Goal: Information Seeking & Learning: Learn about a topic

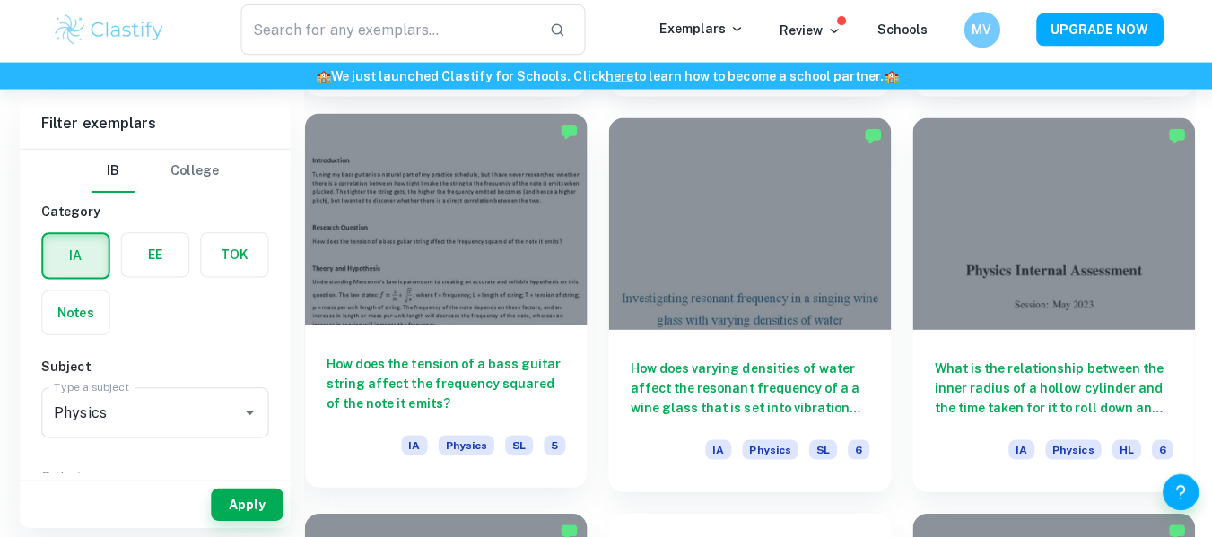
scroll to position [4421, 0]
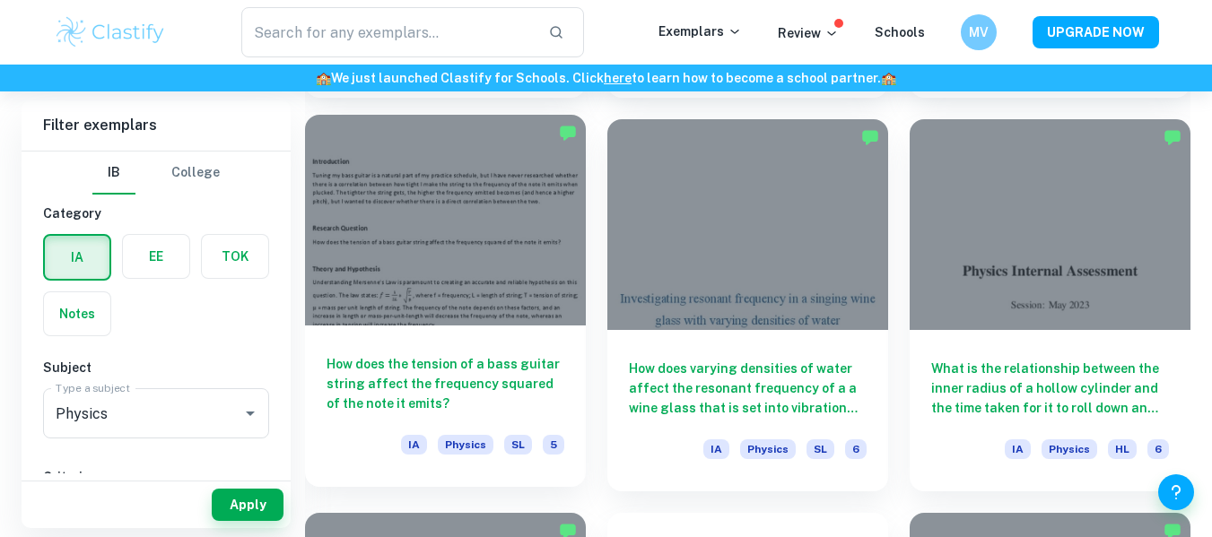
click at [398, 403] on h6 "How does the tension of a bass guitar string affect the frequency squared of th…" at bounding box center [446, 383] width 238 height 59
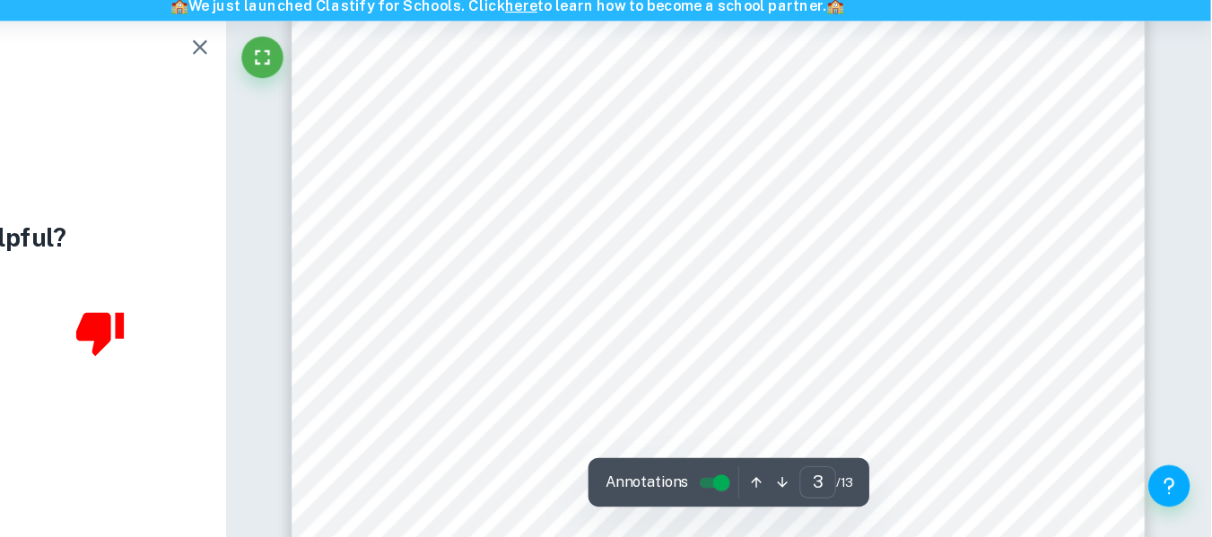
scroll to position [2662, 0]
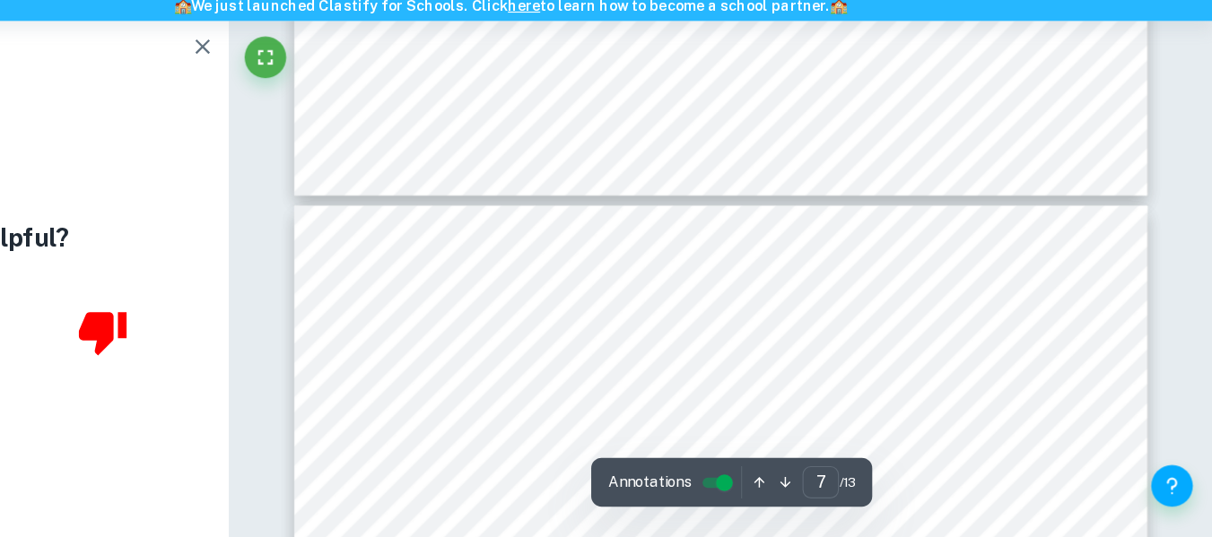
type input "8"
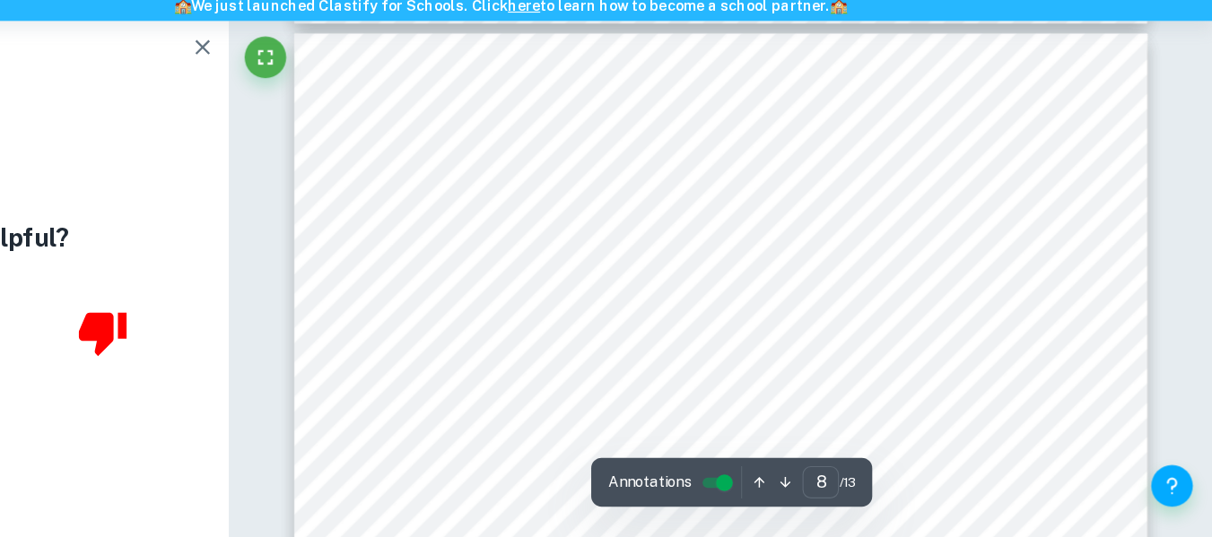
scroll to position [7589, 0]
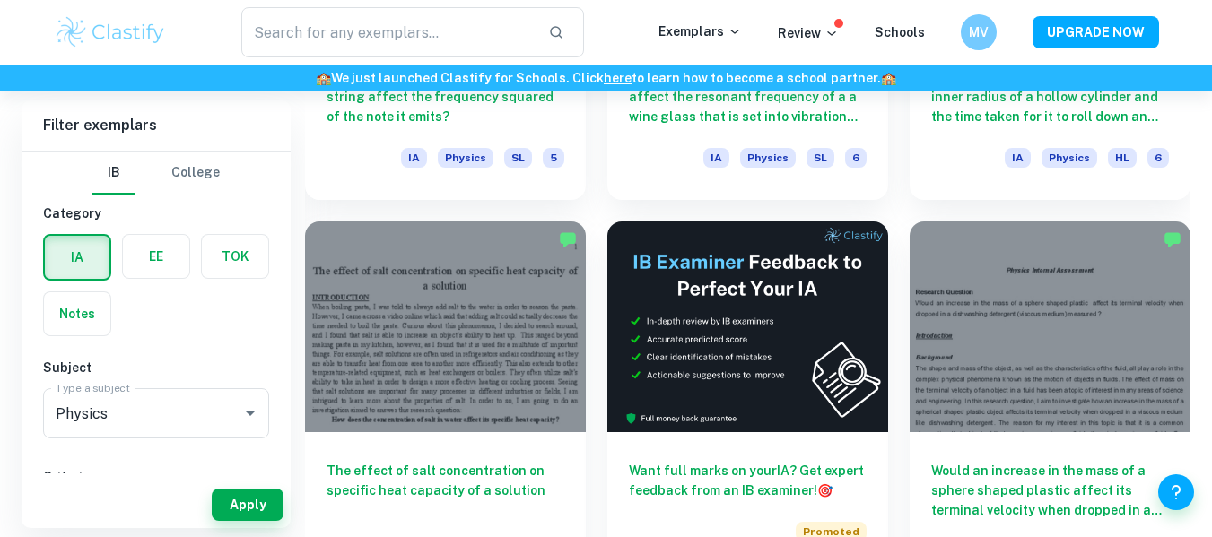
scroll to position [4742, 0]
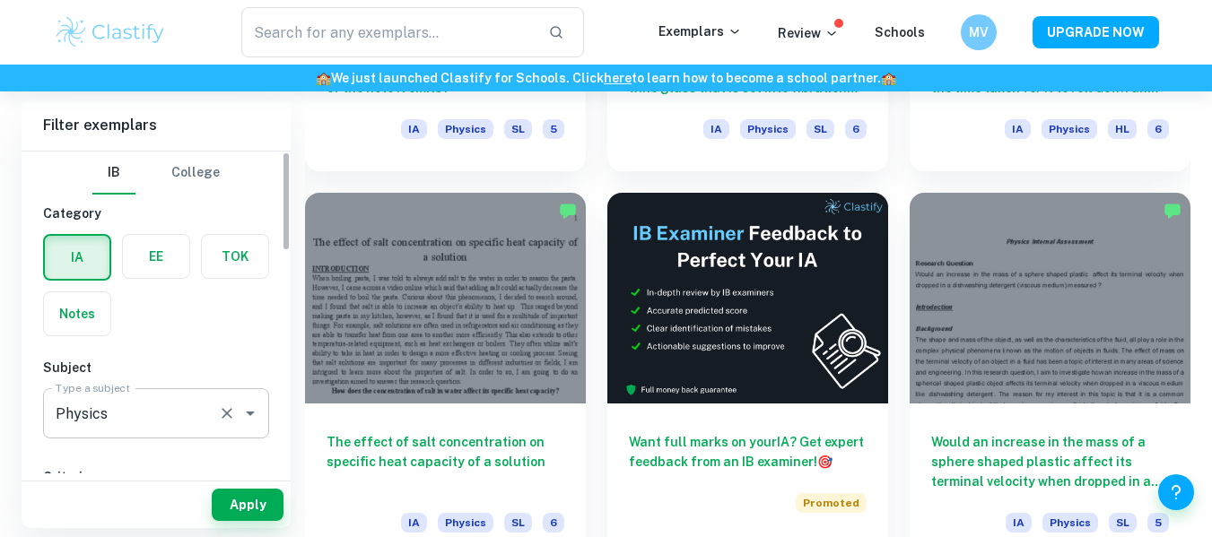
click at [174, 418] on input "Physics" at bounding box center [131, 414] width 160 height 34
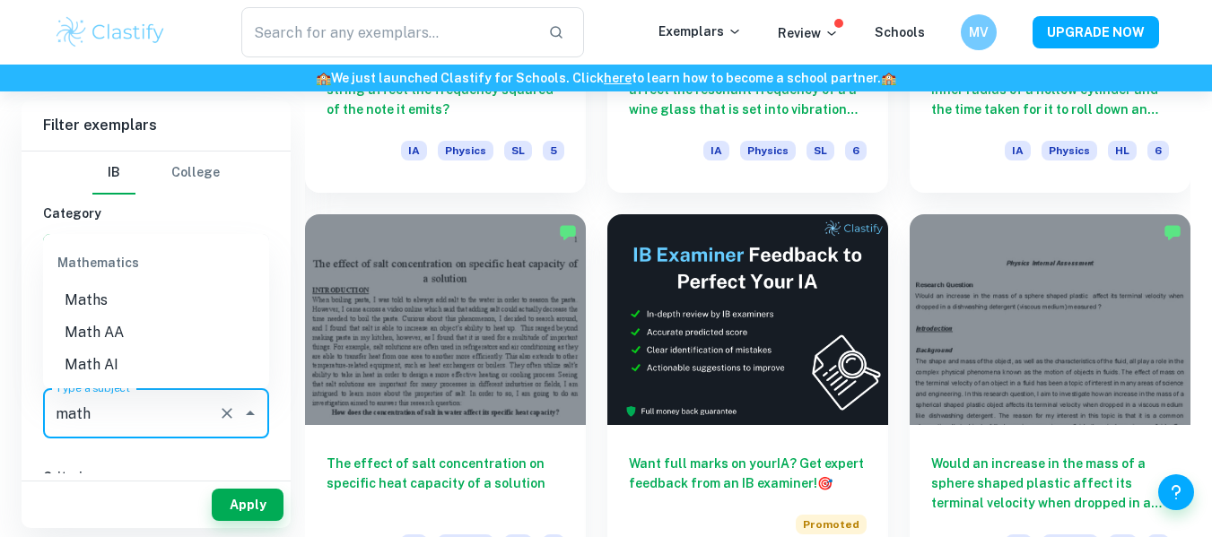
scroll to position [4721, 0]
click at [147, 325] on li "Math AA" at bounding box center [156, 333] width 226 height 32
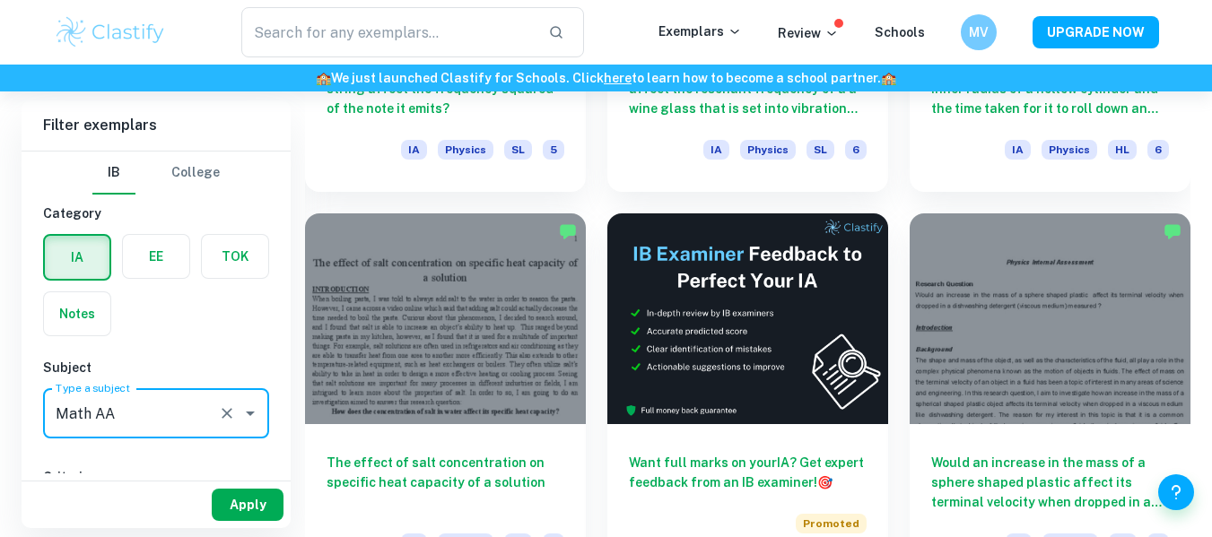
type input "Math AA"
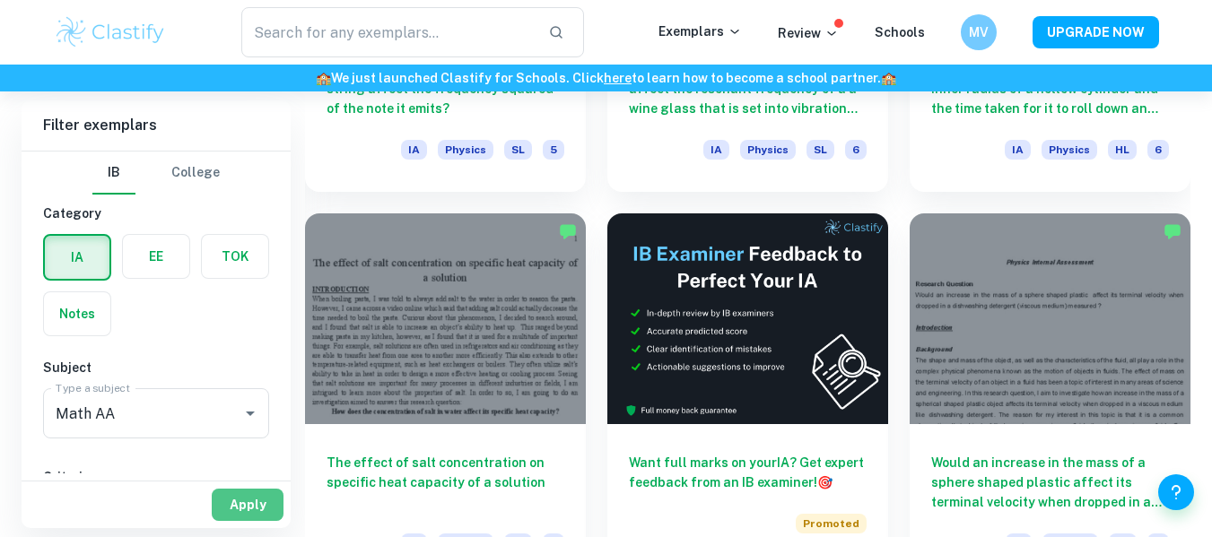
click at [263, 496] on button "Apply" at bounding box center [248, 505] width 72 height 32
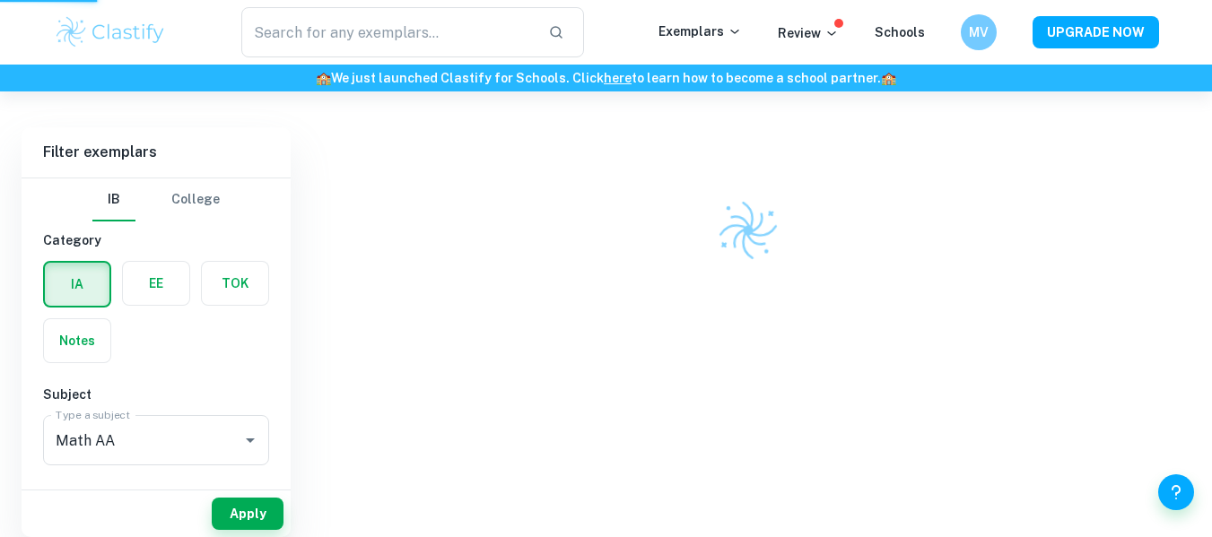
scroll to position [468, 0]
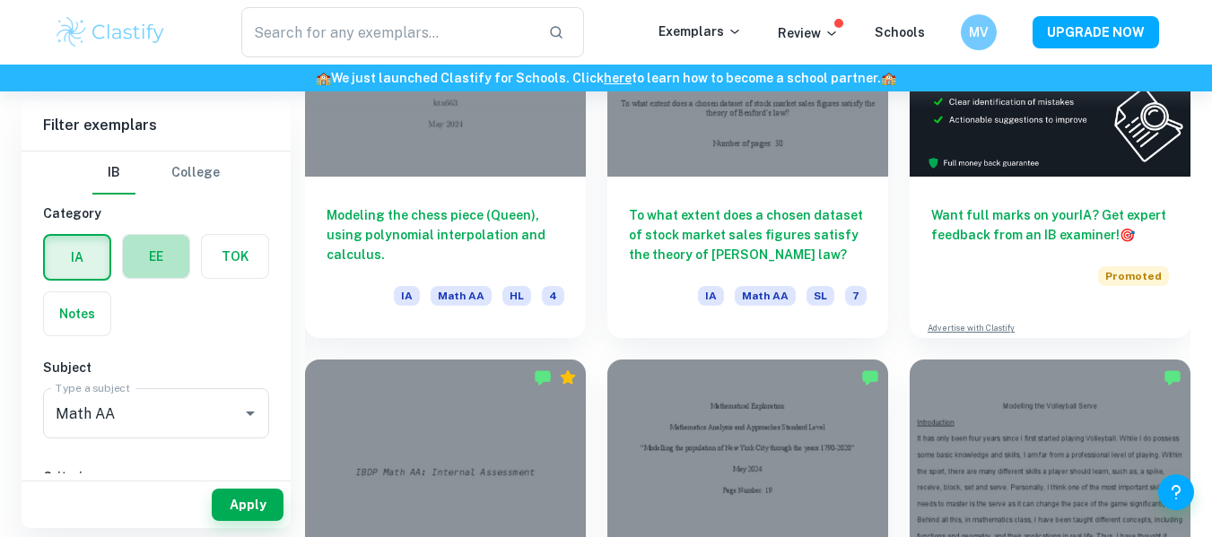
click at [177, 271] on label "button" at bounding box center [156, 256] width 66 height 43
click at [0, 0] on input "radio" at bounding box center [0, 0] width 0 height 0
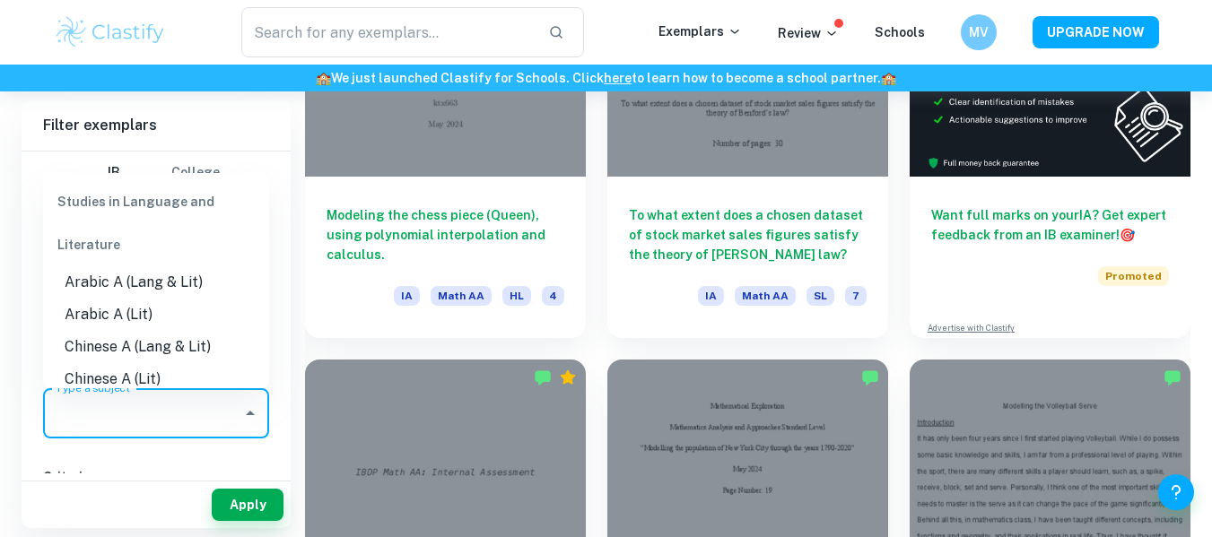
click at [146, 422] on input "Type a subject" at bounding box center [142, 414] width 183 height 34
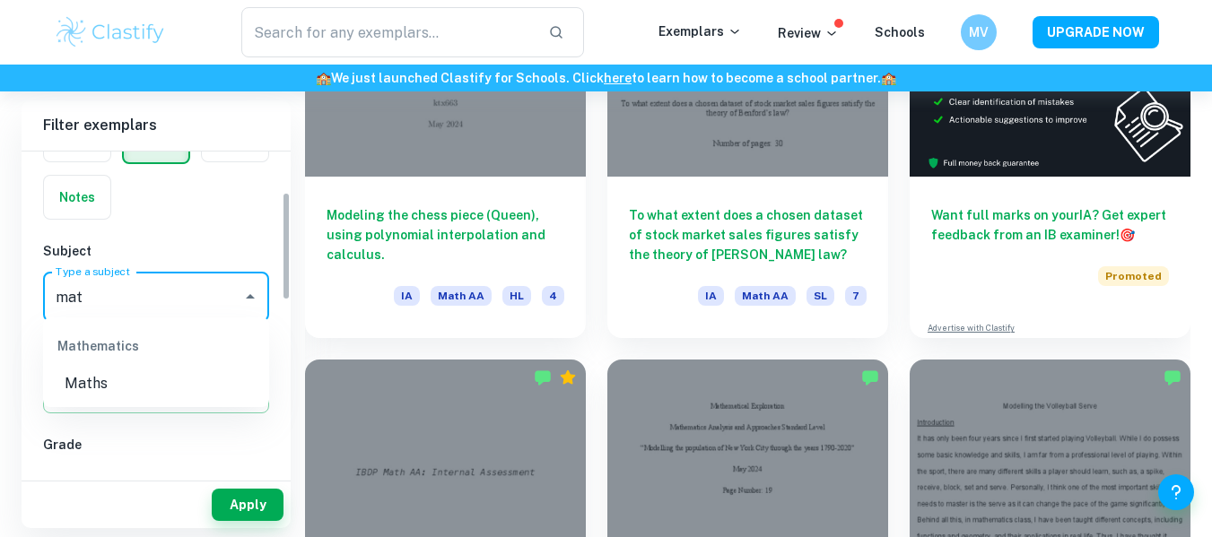
scroll to position [123, 0]
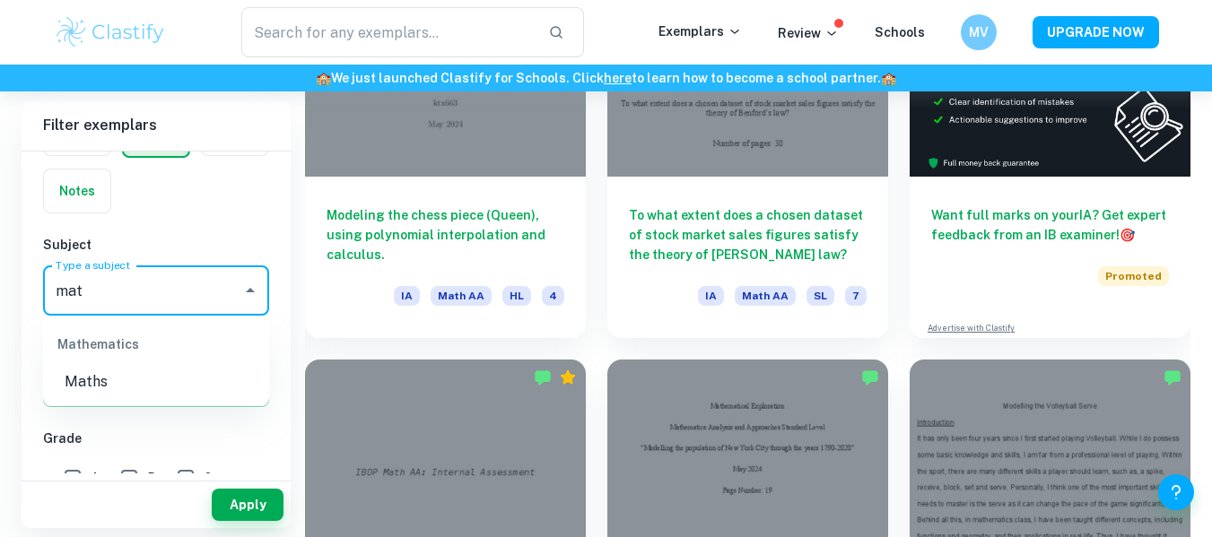
click at [111, 392] on li "Maths" at bounding box center [156, 382] width 226 height 32
type input "Maths"
click at [111, 392] on button "Select" at bounding box center [156, 391] width 226 height 32
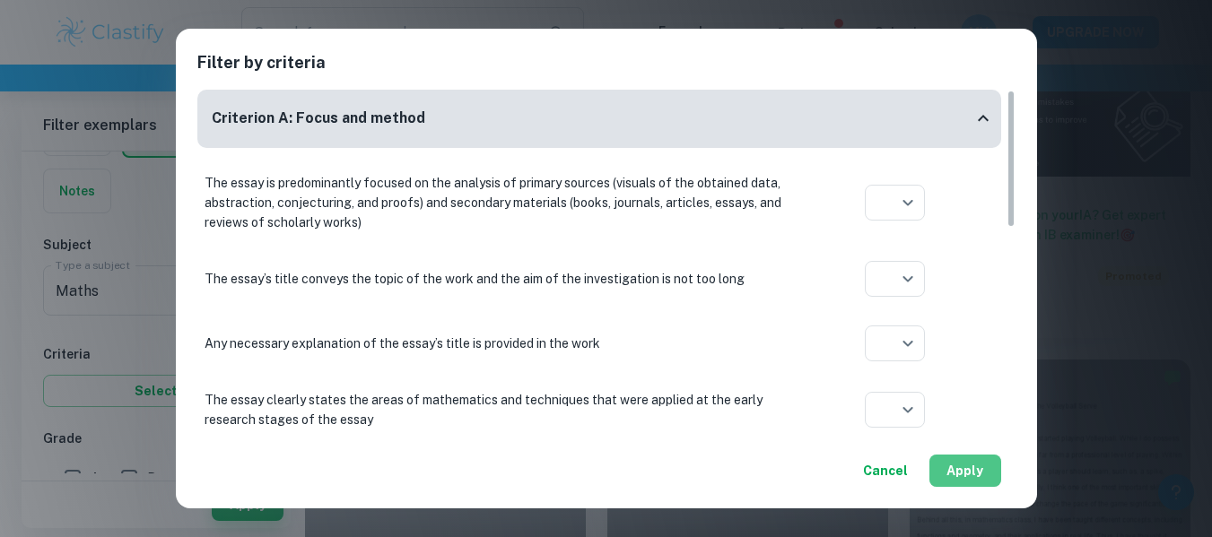
click at [958, 479] on button "Apply" at bounding box center [965, 471] width 72 height 32
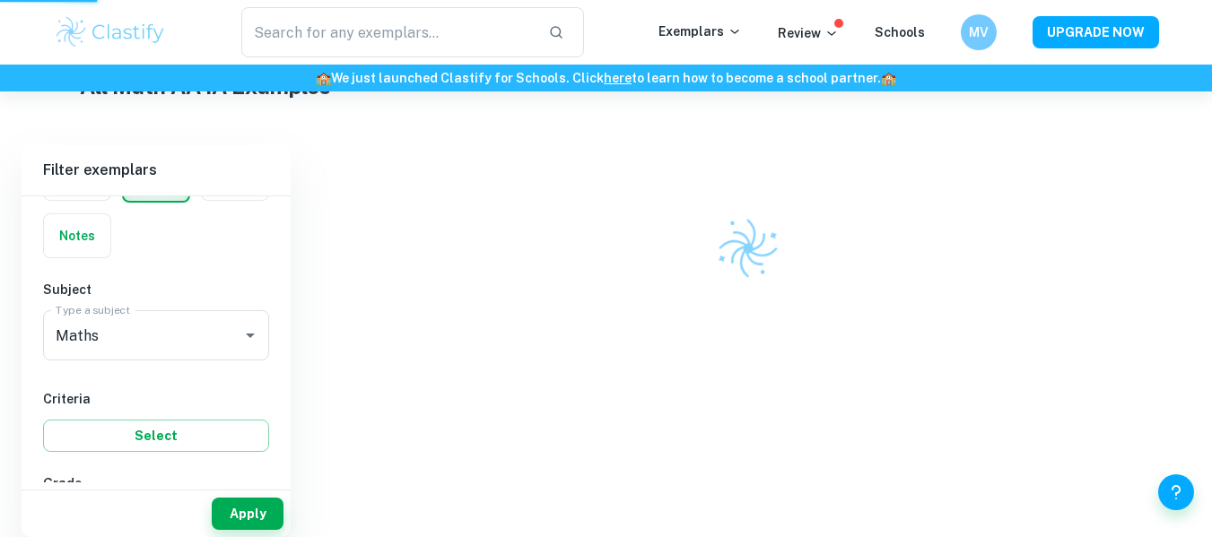
scroll to position [459, 0]
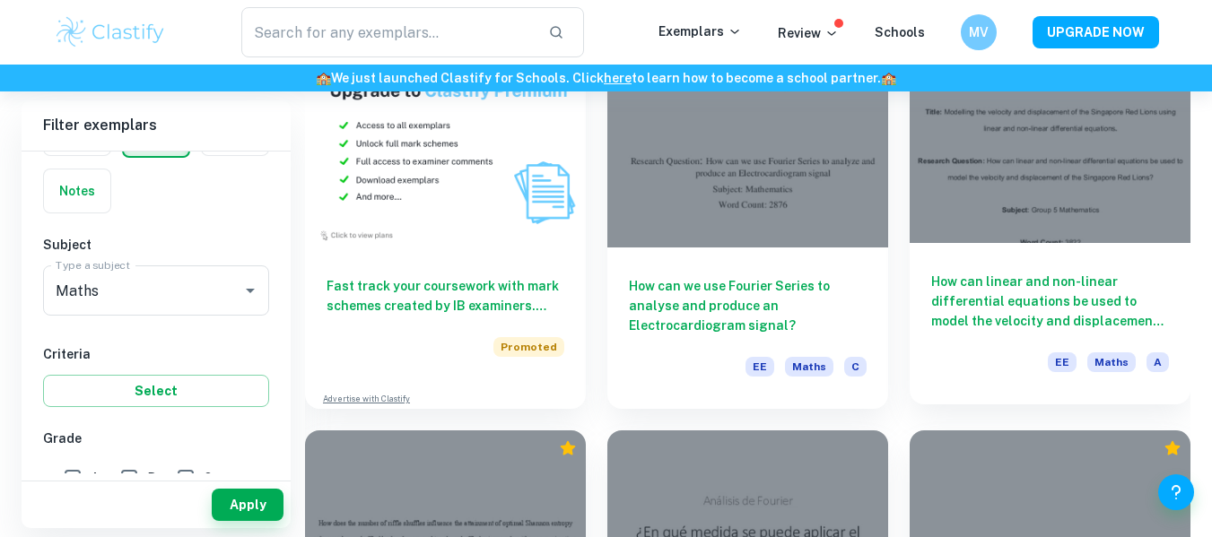
scroll to position [1346, 0]
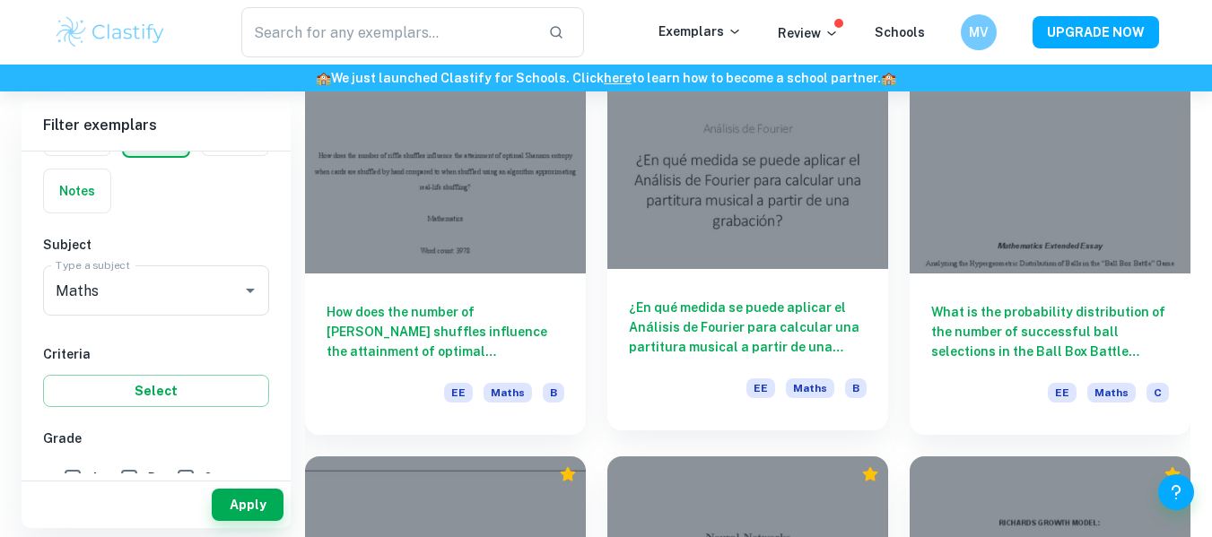
click at [659, 361] on div "¿En qué medida se puede aplicar el Análisis de Fourier para calcular una partit…" at bounding box center [747, 349] width 281 height 161
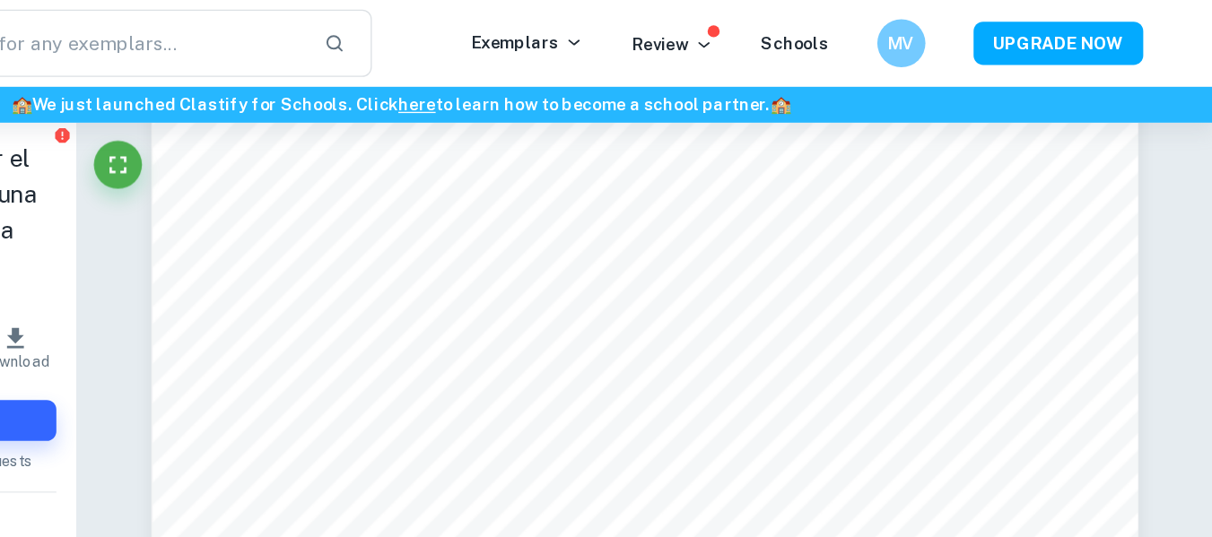
scroll to position [5960, 0]
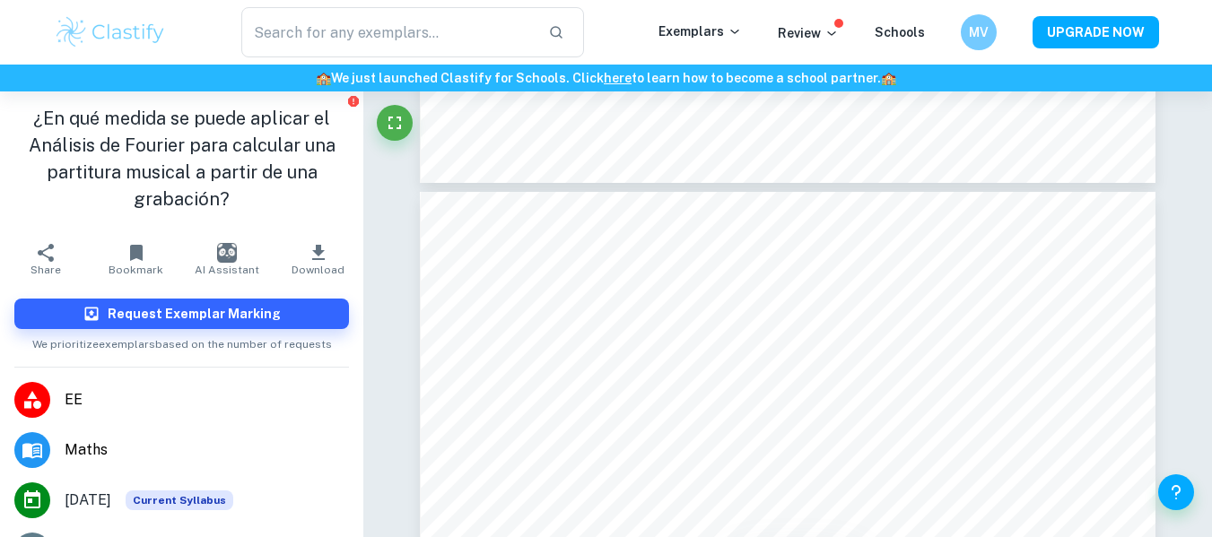
type input "7"
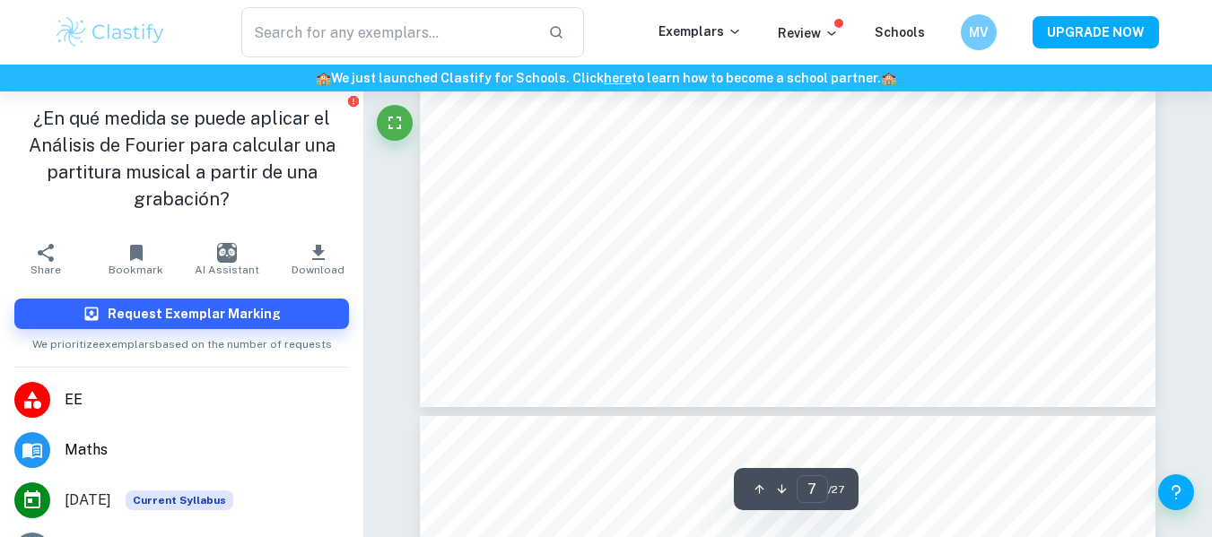
scroll to position [7272, 0]
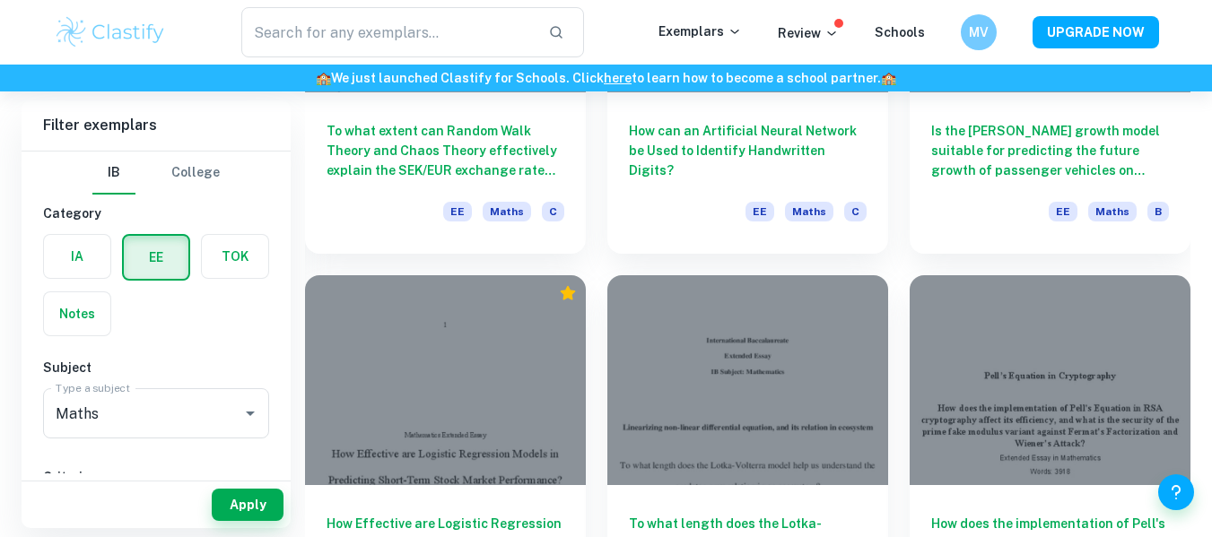
click at [87, 307] on label "button" at bounding box center [77, 313] width 66 height 43
click at [0, 0] on input "radio" at bounding box center [0, 0] width 0 height 0
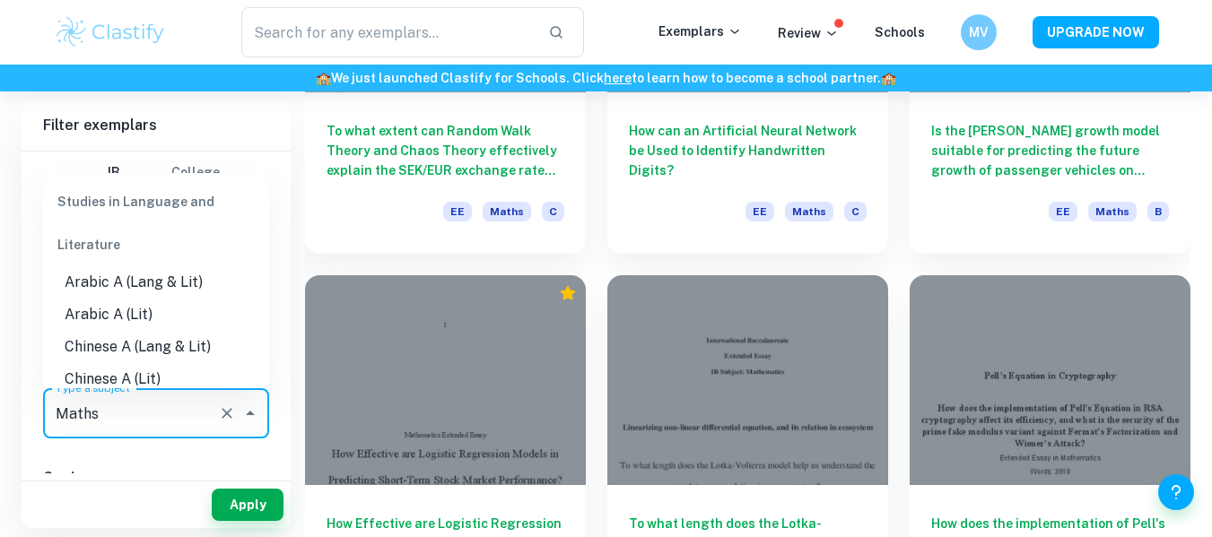
click at [180, 417] on input "Maths" at bounding box center [131, 414] width 160 height 34
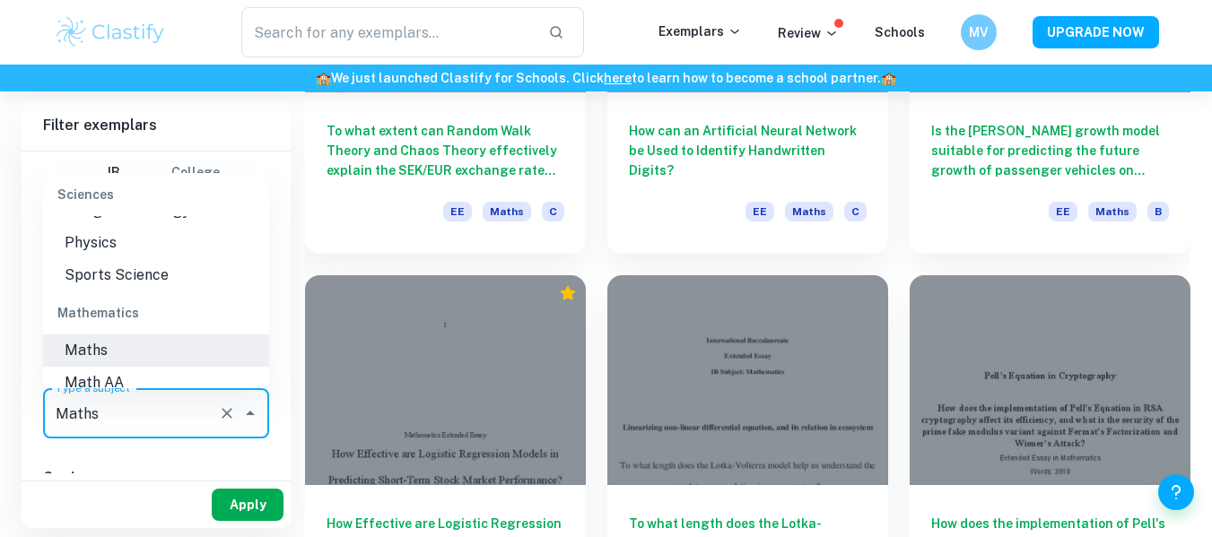
click at [235, 500] on button "Apply" at bounding box center [248, 505] width 72 height 32
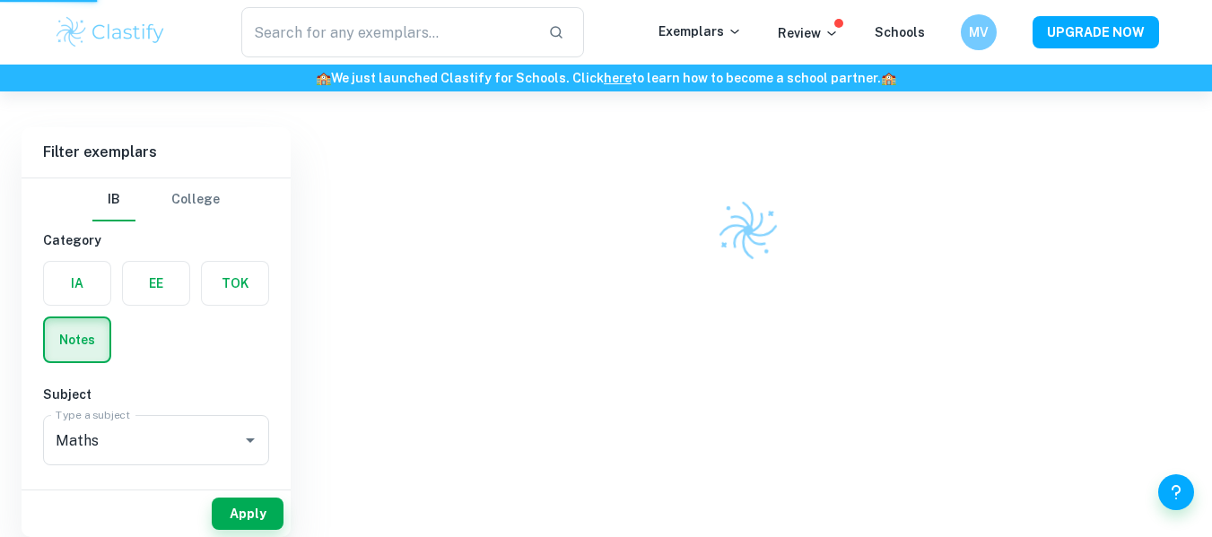
scroll to position [92, 0]
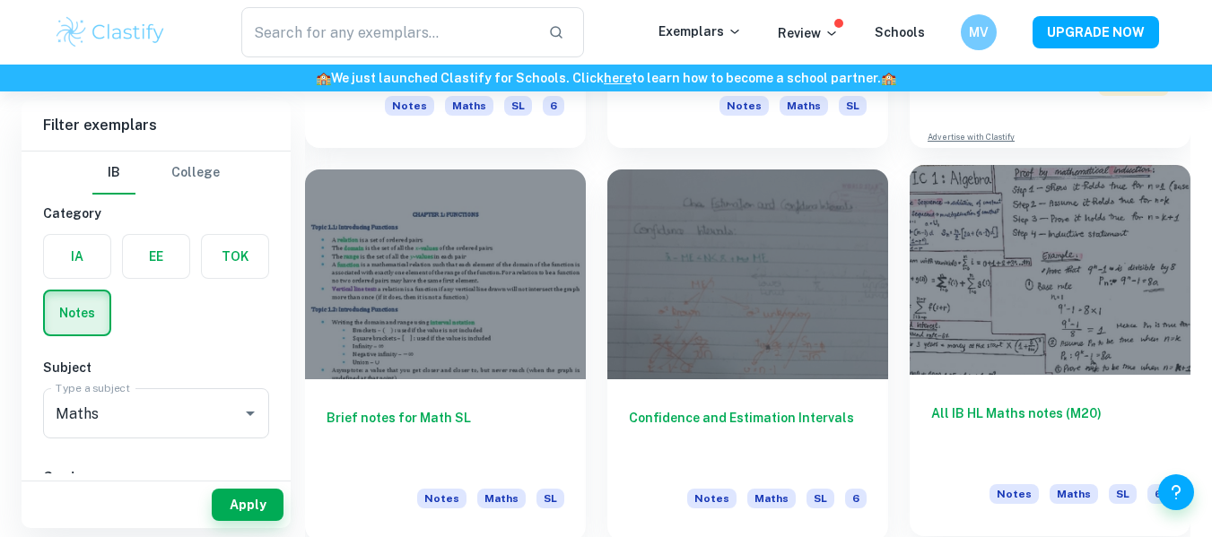
scroll to position [543, 0]
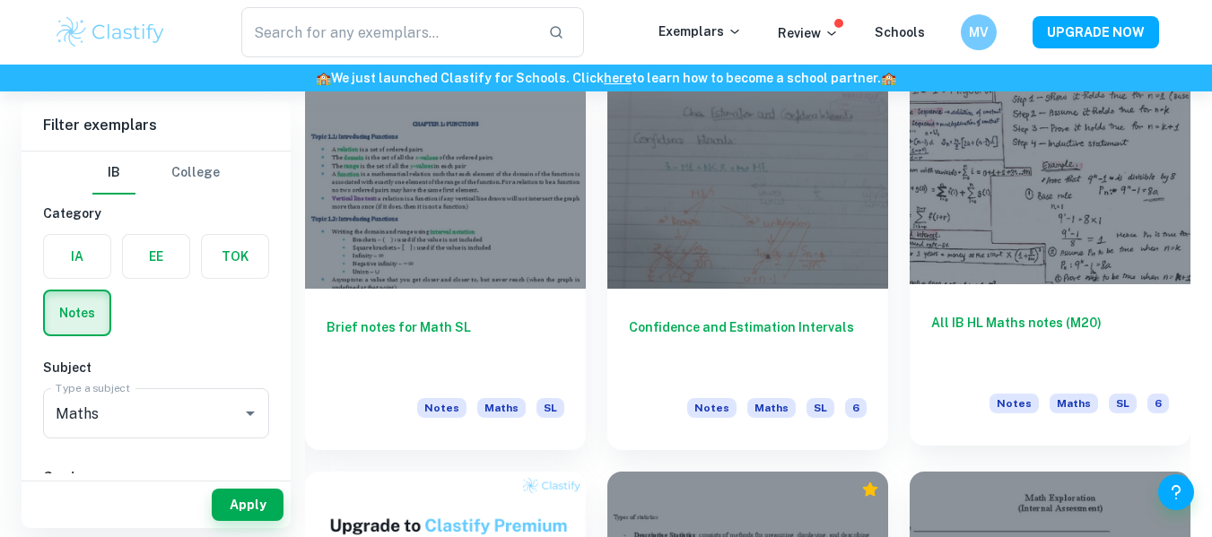
click at [974, 327] on h6 "All IB HL Maths notes (M20)" at bounding box center [1050, 342] width 238 height 59
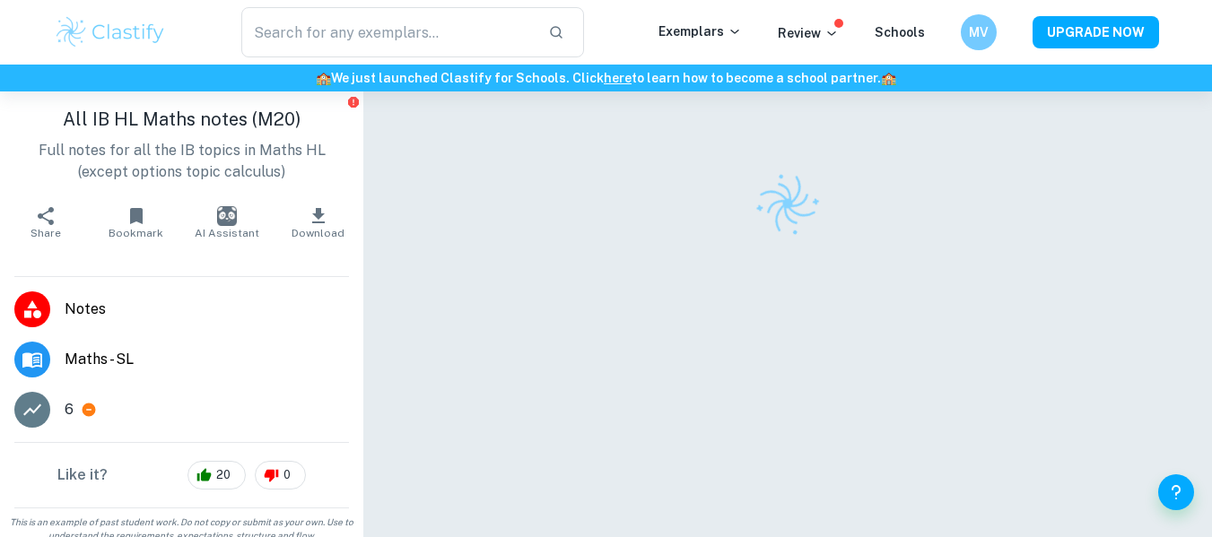
click at [307, 158] on p "Full notes for all the IB topics in Maths HL (except options topic calculus)" at bounding box center [181, 161] width 335 height 43
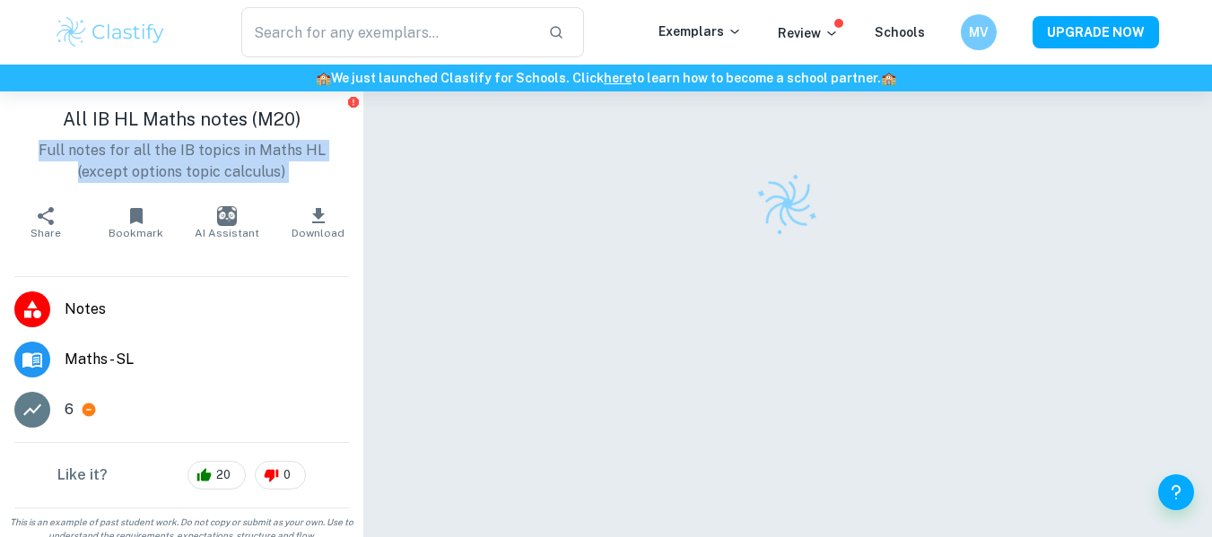
click at [307, 158] on p "Full notes for all the IB topics in Maths HL (except options topic calculus)" at bounding box center [181, 161] width 335 height 43
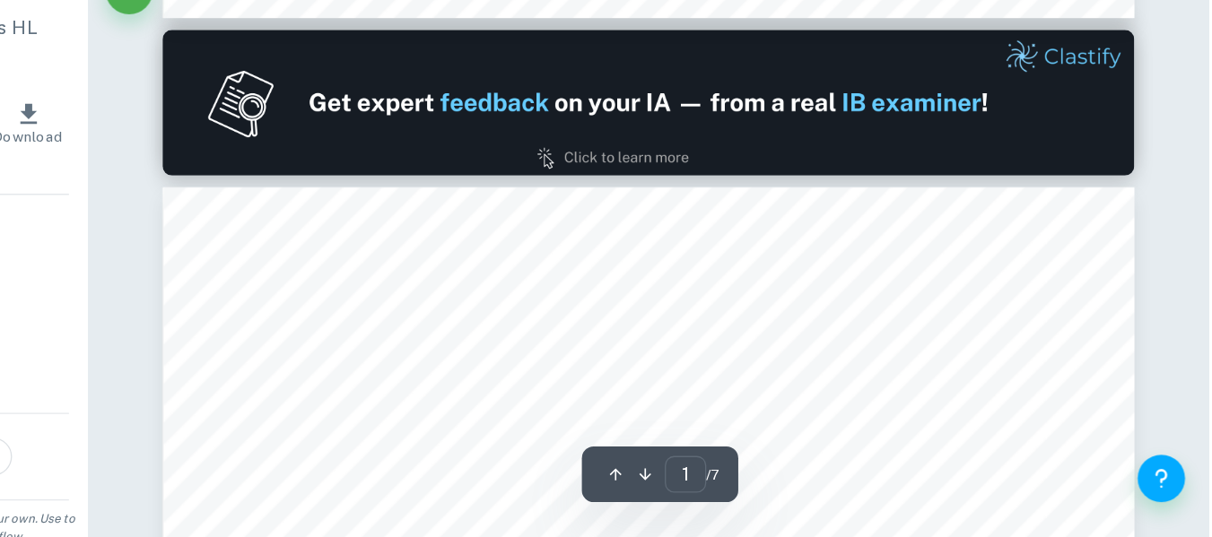
type input "2"
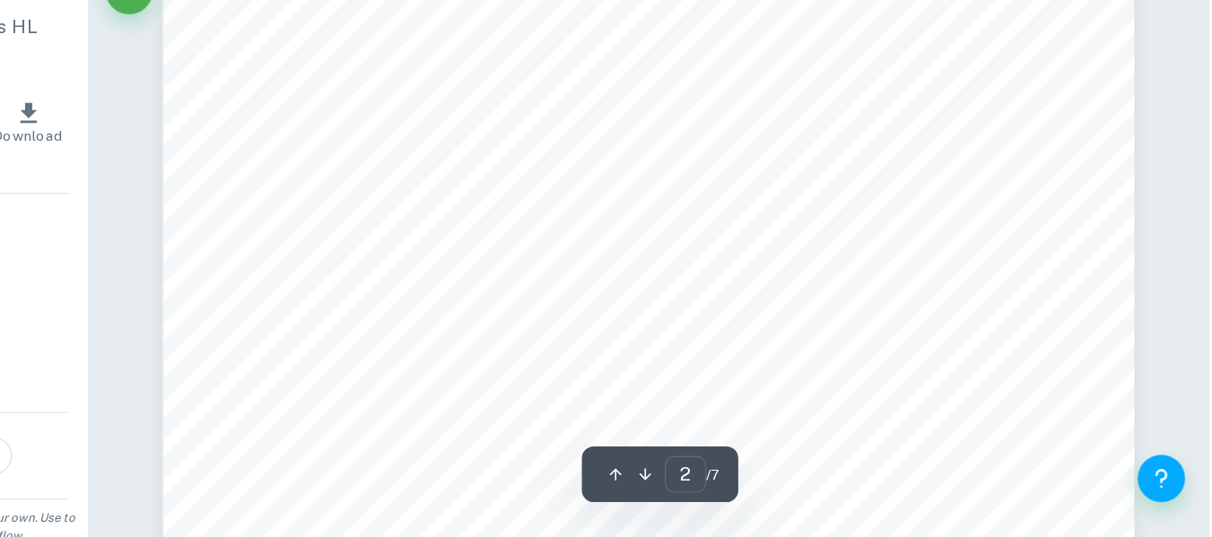
scroll to position [1279, 0]
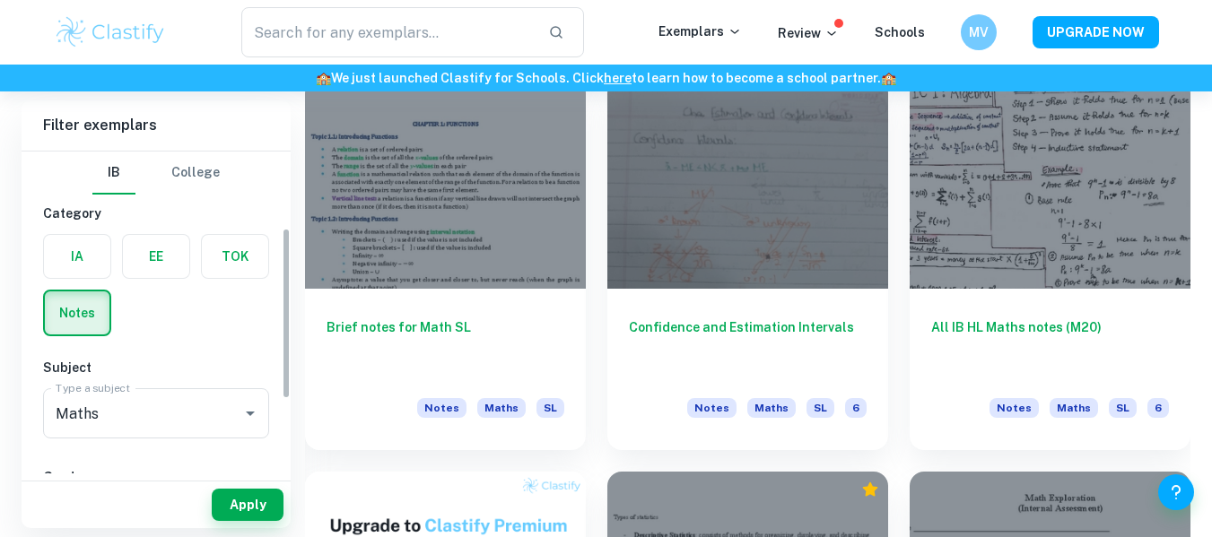
scroll to position [145, 0]
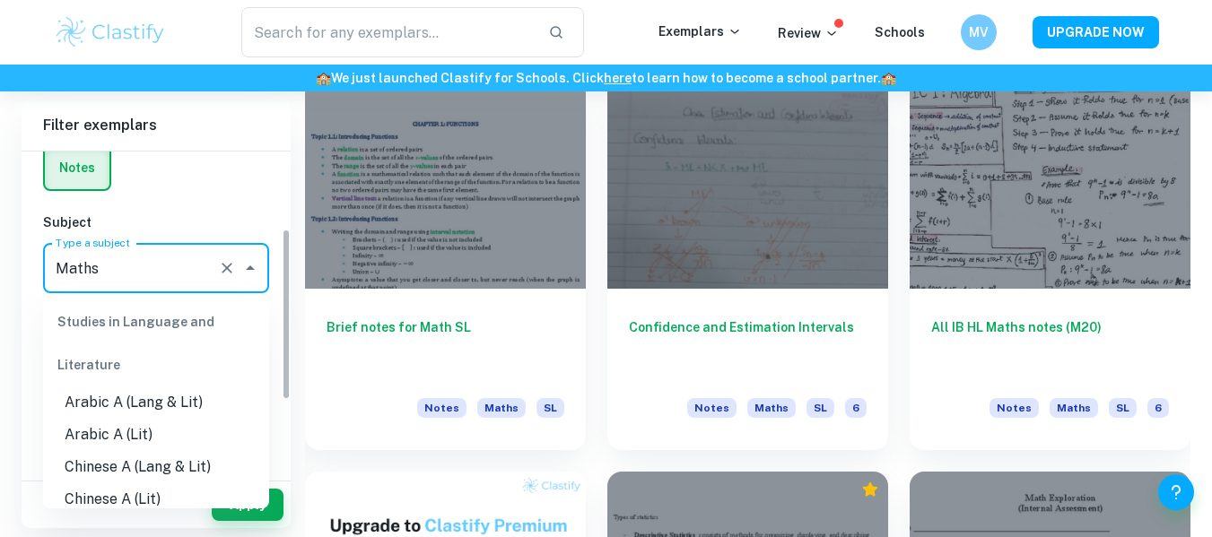
click at [190, 276] on input "Maths" at bounding box center [131, 268] width 160 height 34
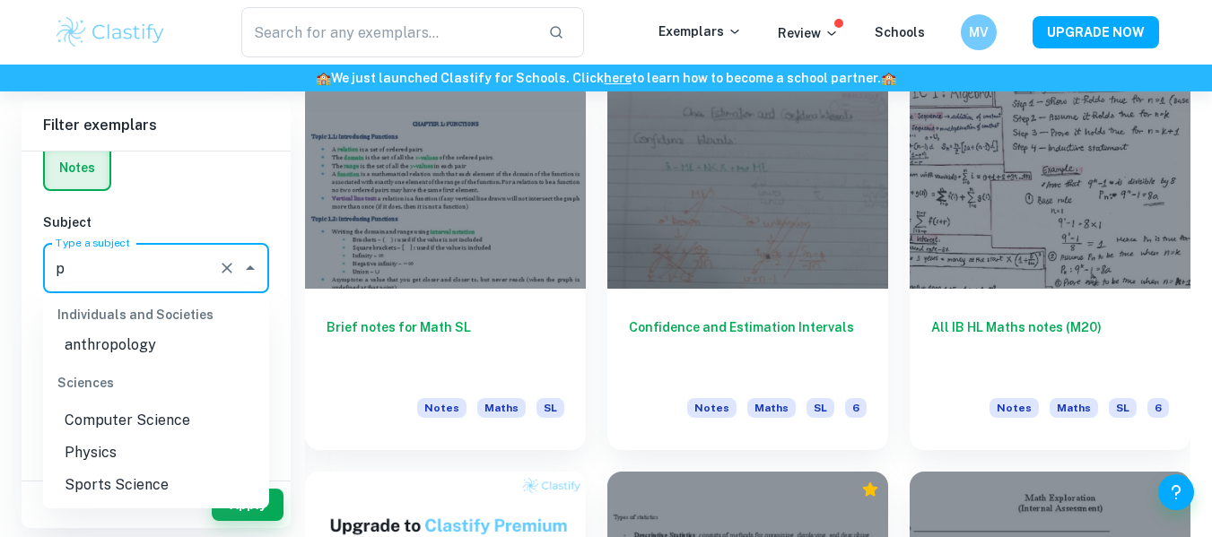
scroll to position [0, 0]
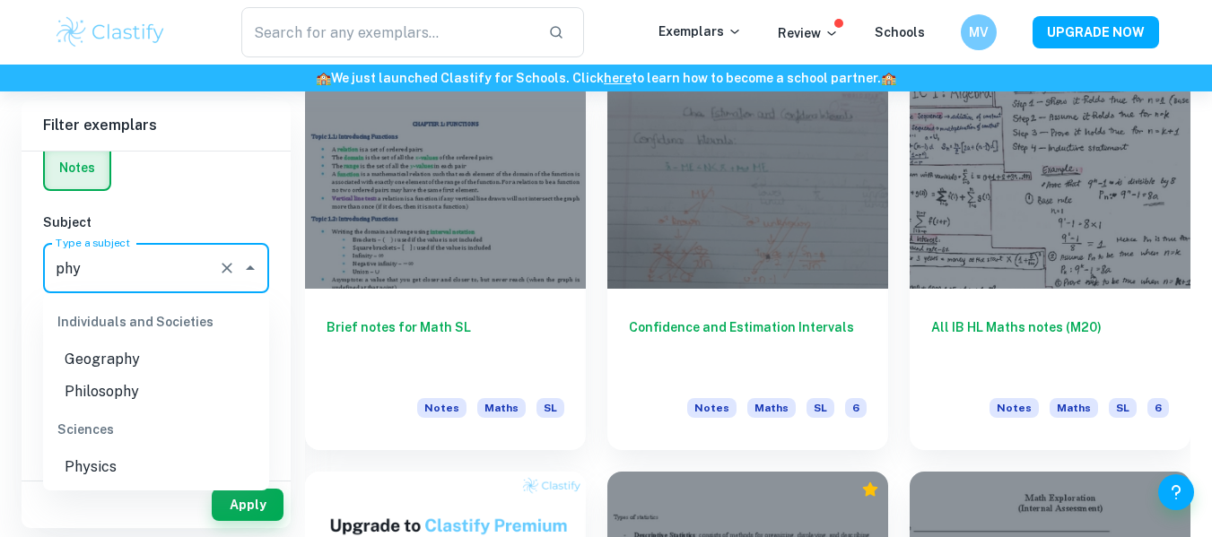
click at [137, 481] on li "Physics" at bounding box center [156, 467] width 226 height 32
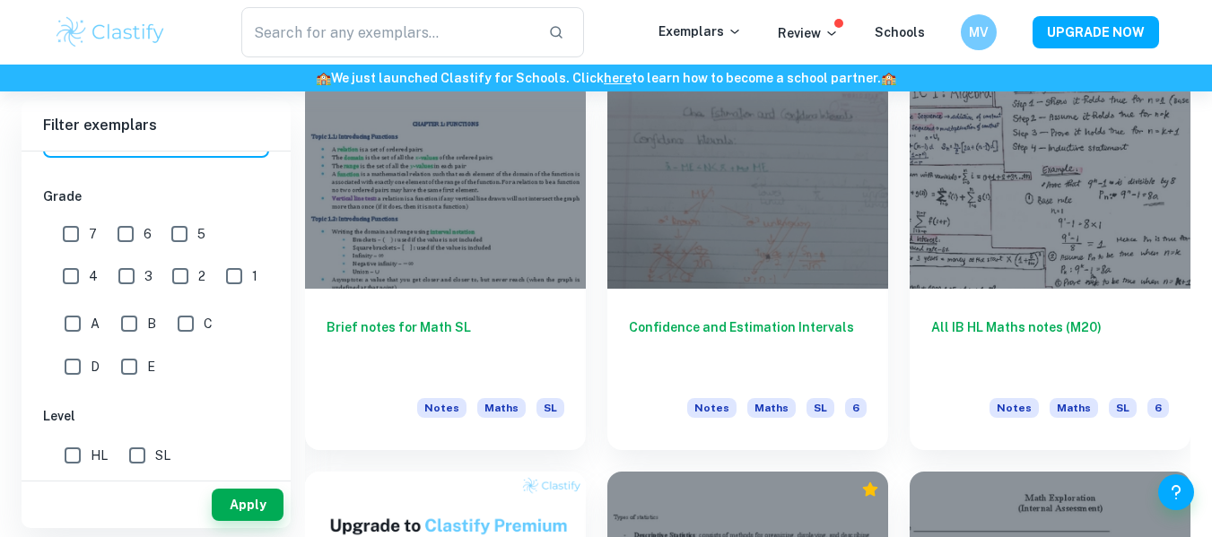
scroll to position [560, 0]
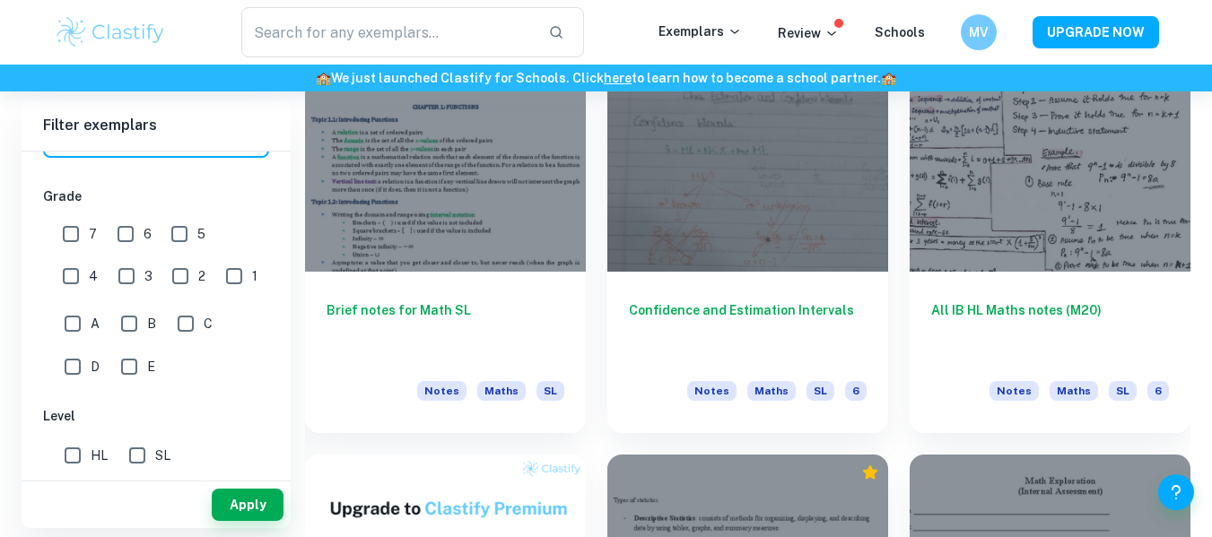
type input "Physics"
click at [74, 455] on input "HL" at bounding box center [73, 456] width 36 height 36
checkbox input "true"
click at [64, 245] on input "7" at bounding box center [71, 234] width 36 height 36
checkbox input "true"
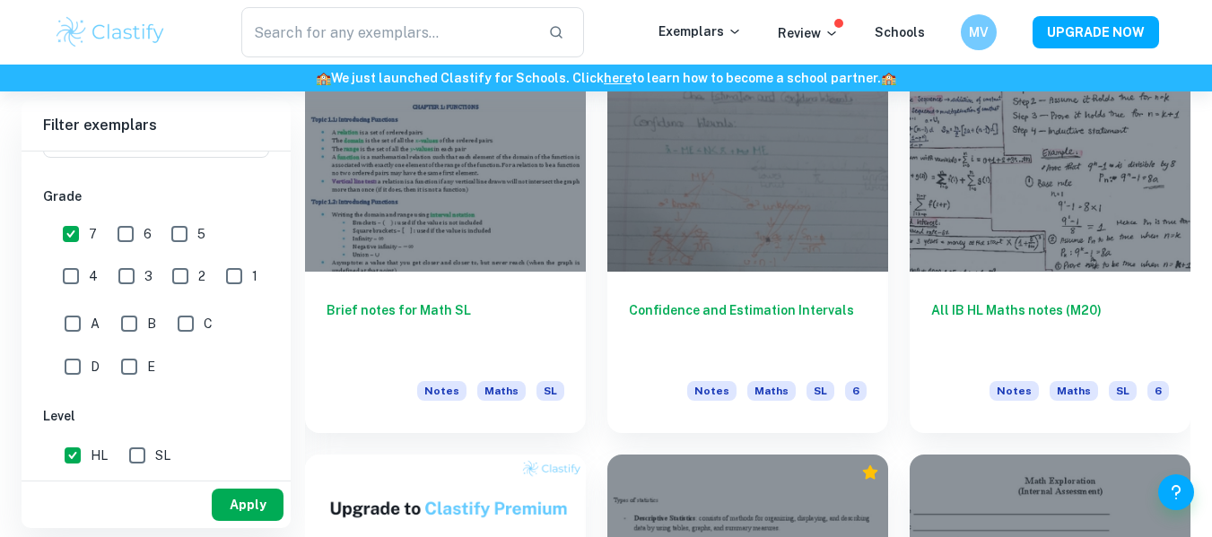
click at [254, 491] on button "Apply" at bounding box center [248, 505] width 72 height 32
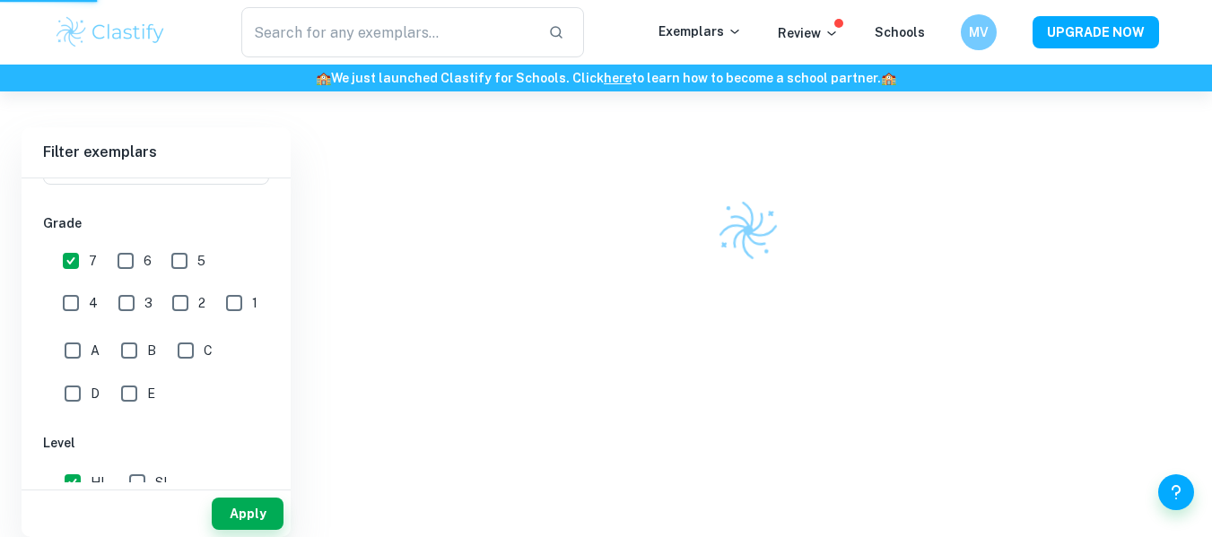
scroll to position [92, 0]
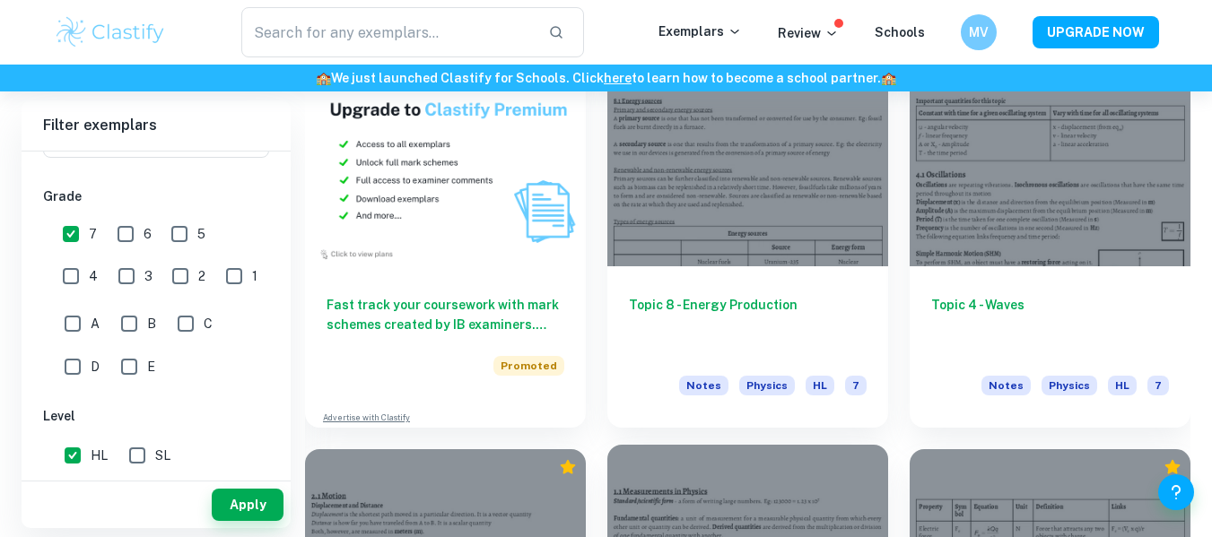
scroll to position [956, 0]
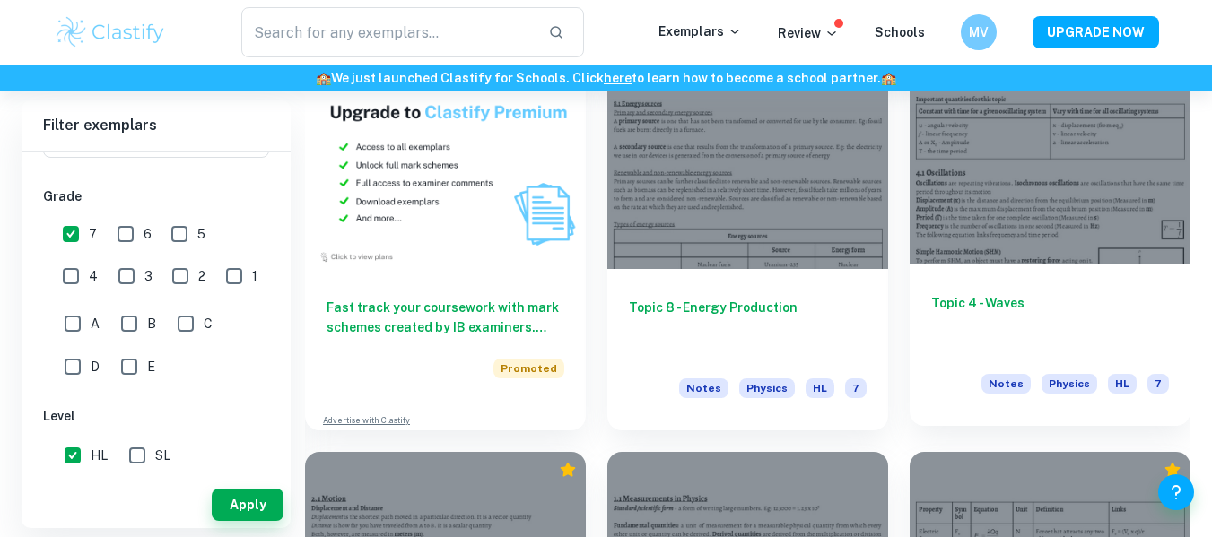
click at [1052, 277] on div "Topic 4 - Waves Notes Physics HL 7" at bounding box center [1050, 345] width 281 height 161
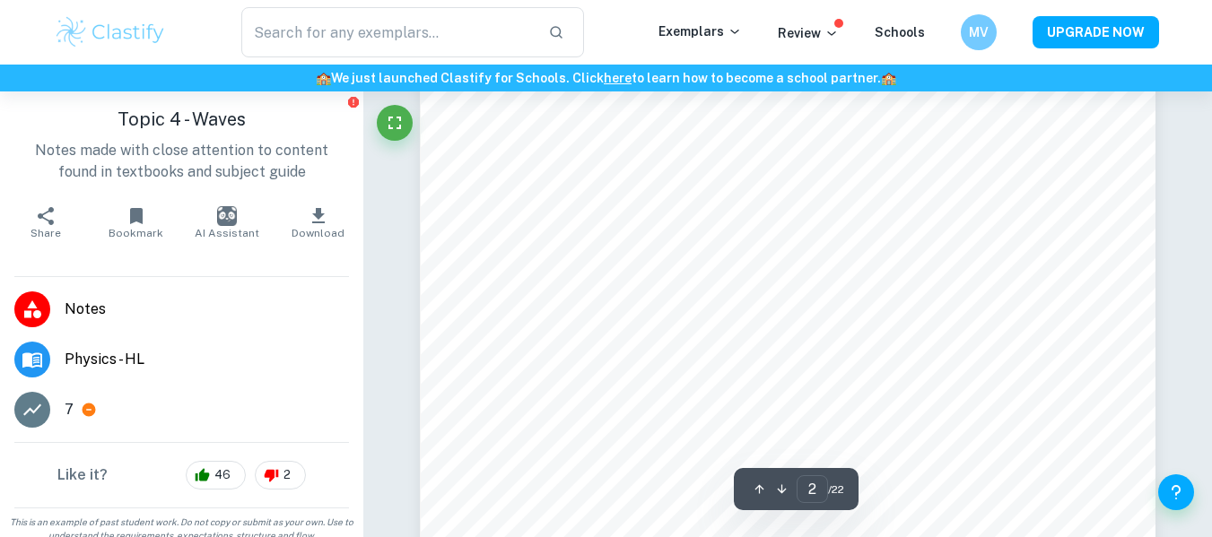
type input "1"
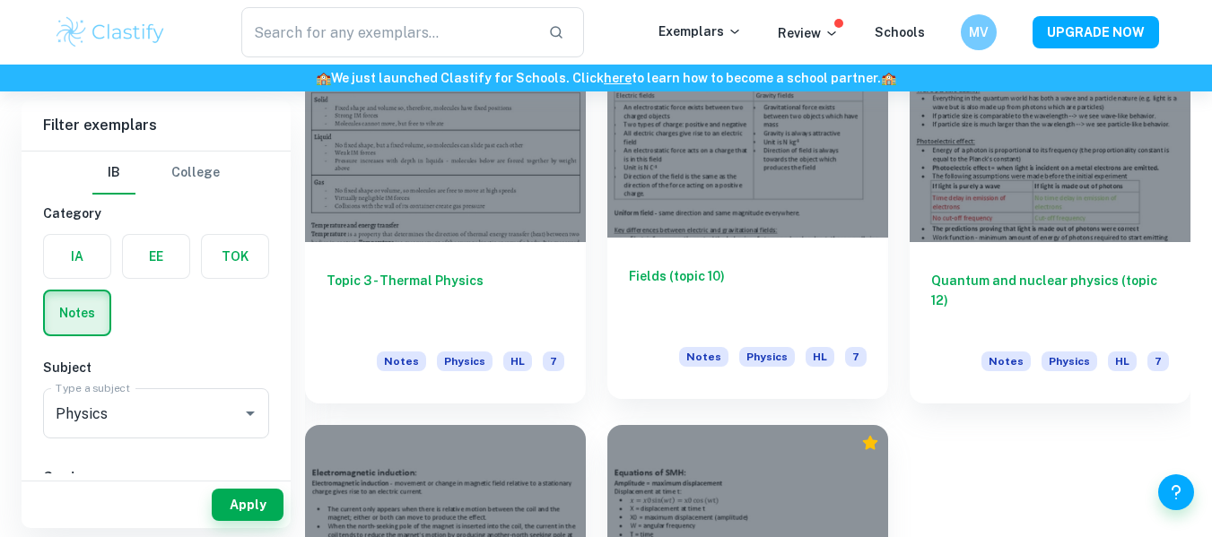
scroll to position [1632, 0]
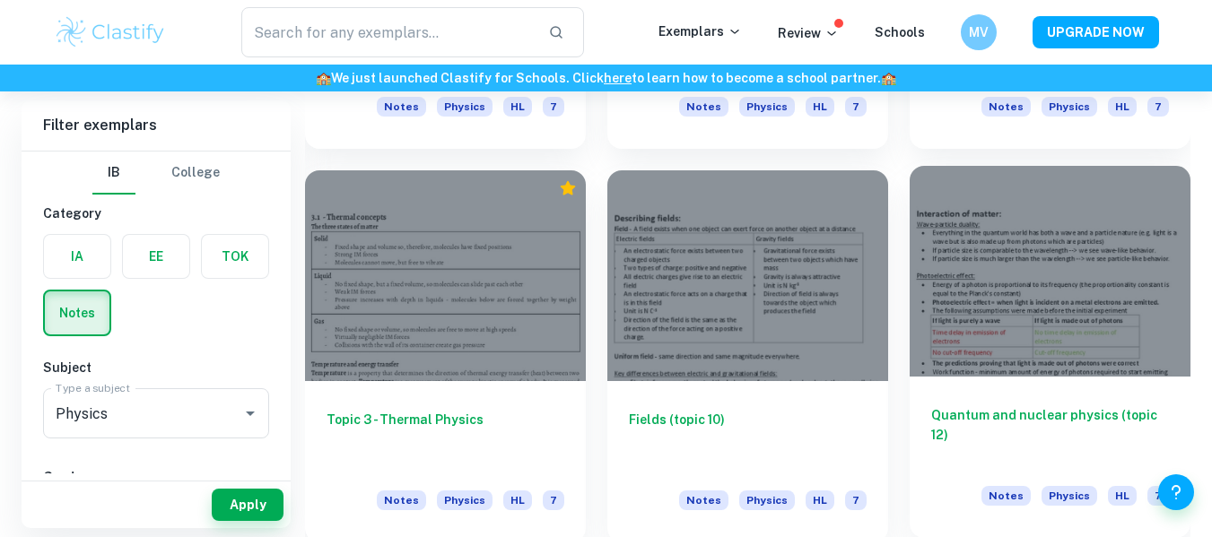
click at [1112, 384] on div "Quantum and nuclear physics (topic 12) Notes Physics HL 7" at bounding box center [1050, 457] width 281 height 161
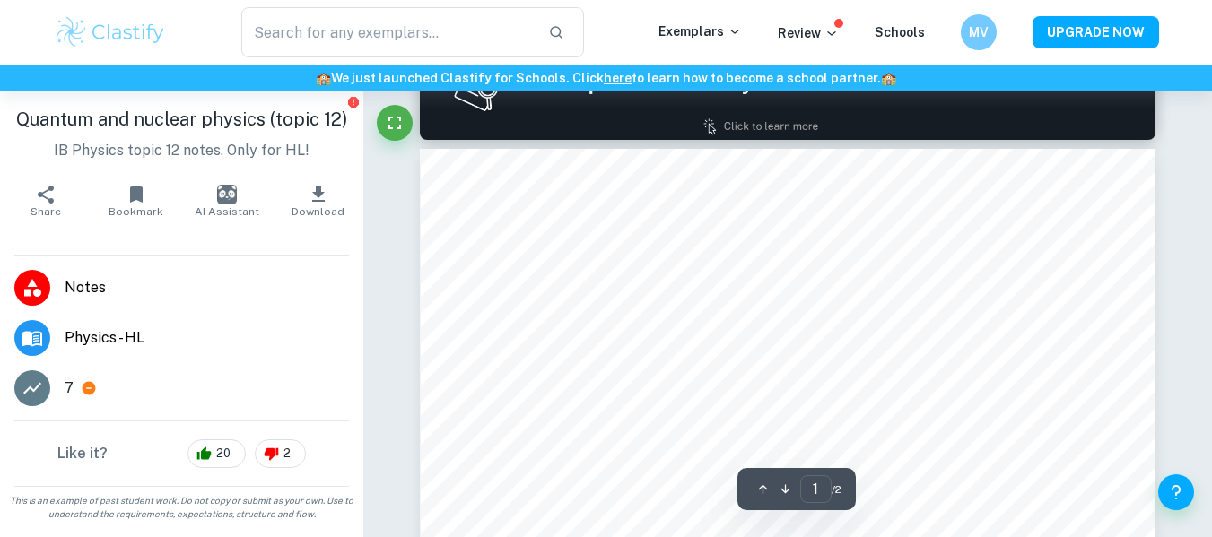
type input "2"
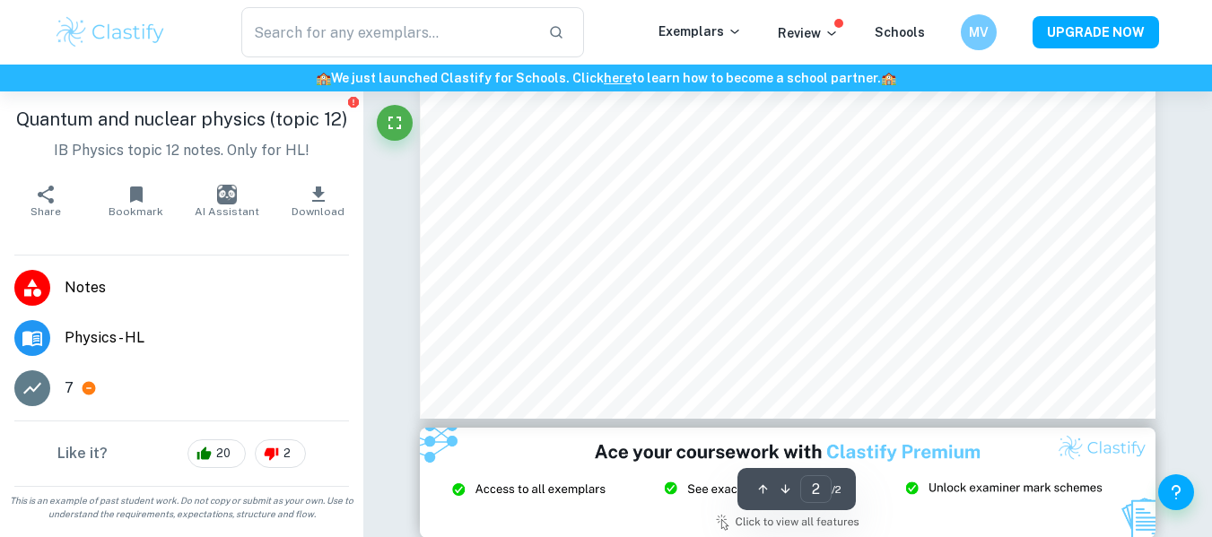
scroll to position [1908, 0]
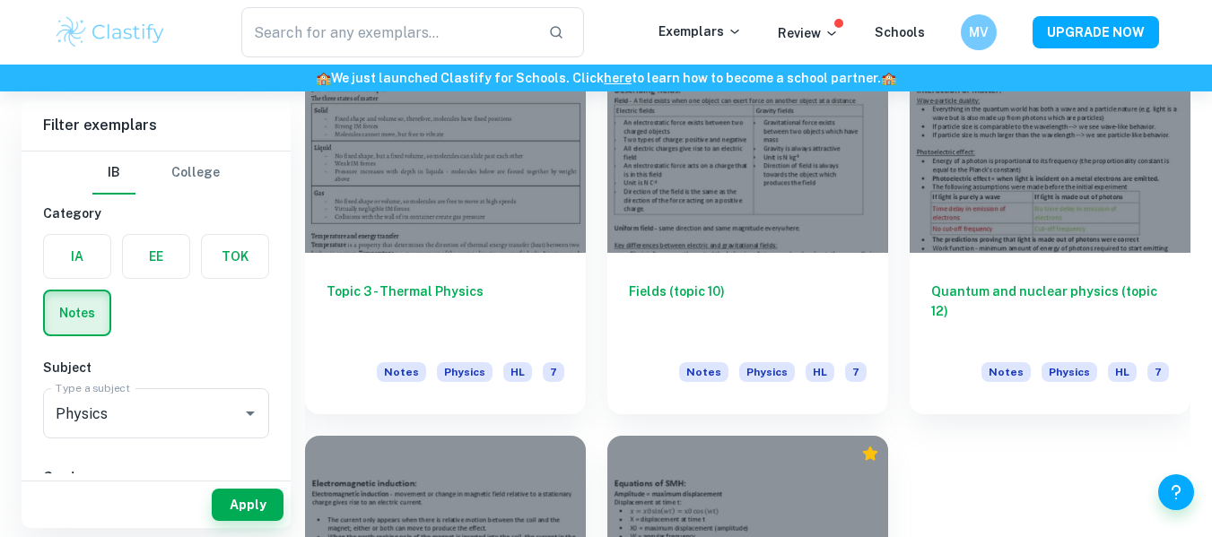
scroll to position [2031, 0]
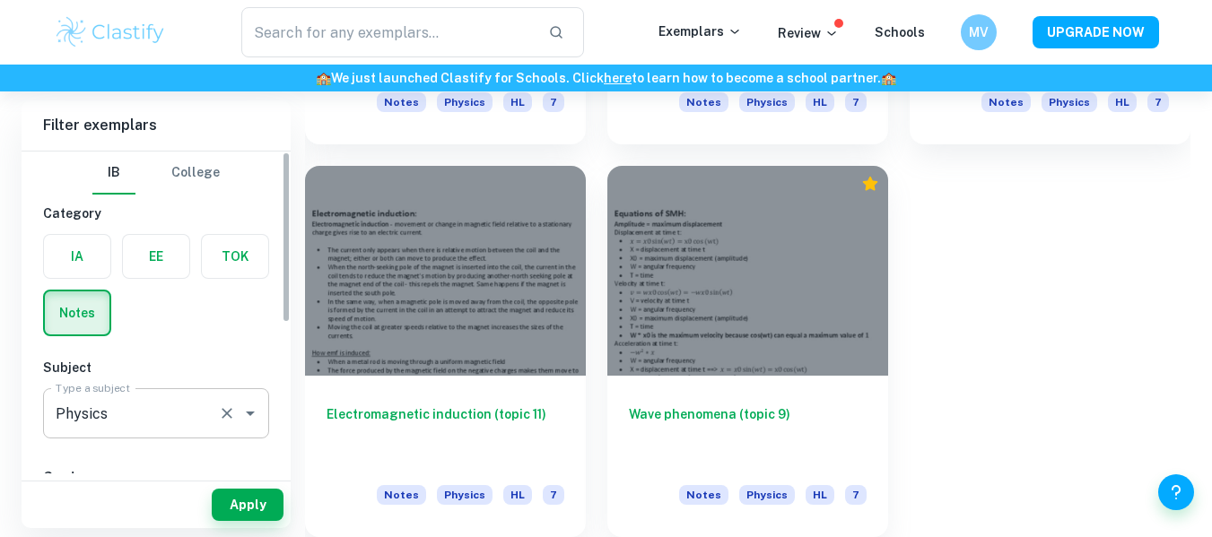
click at [243, 396] on div "Physics Type a subject" at bounding box center [156, 413] width 226 height 50
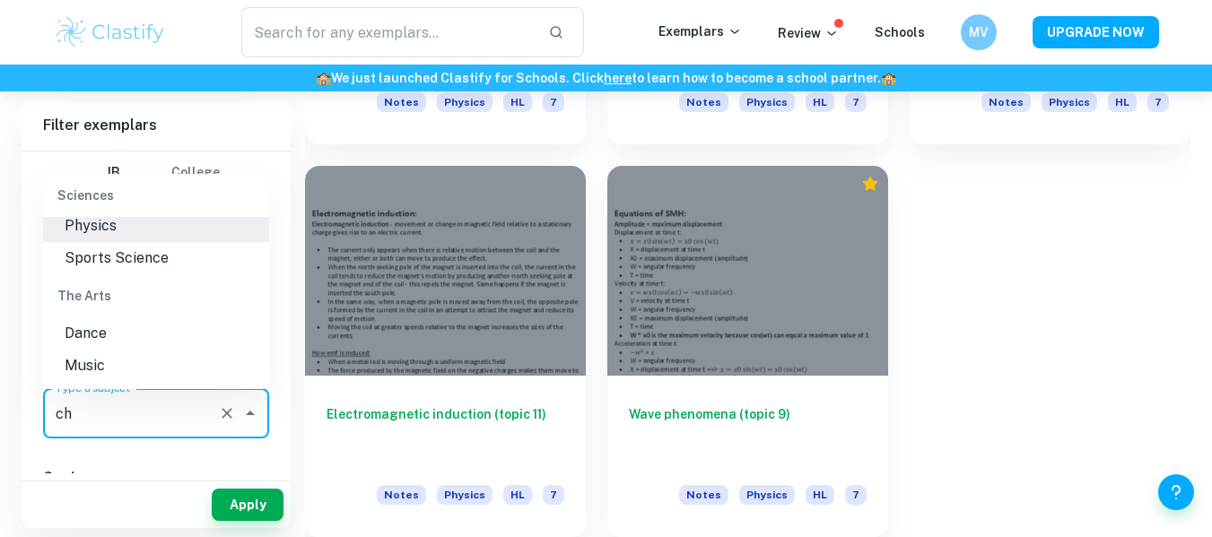
scroll to position [0, 0]
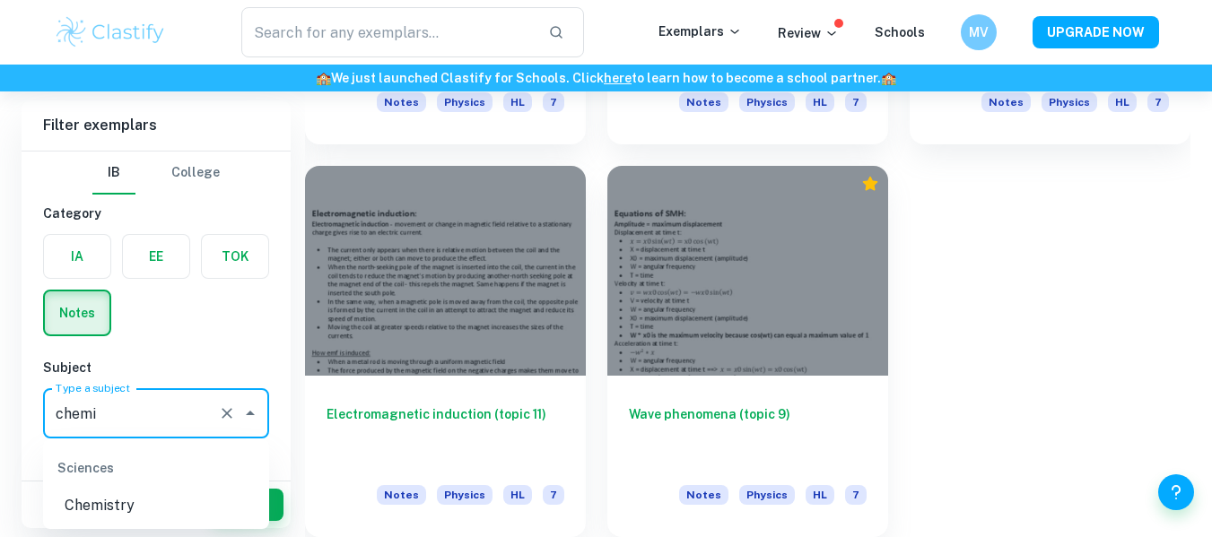
click at [166, 512] on li "Chemistry" at bounding box center [156, 506] width 226 height 32
type input "Chemistry"
click at [217, 509] on button "Apply" at bounding box center [248, 505] width 72 height 32
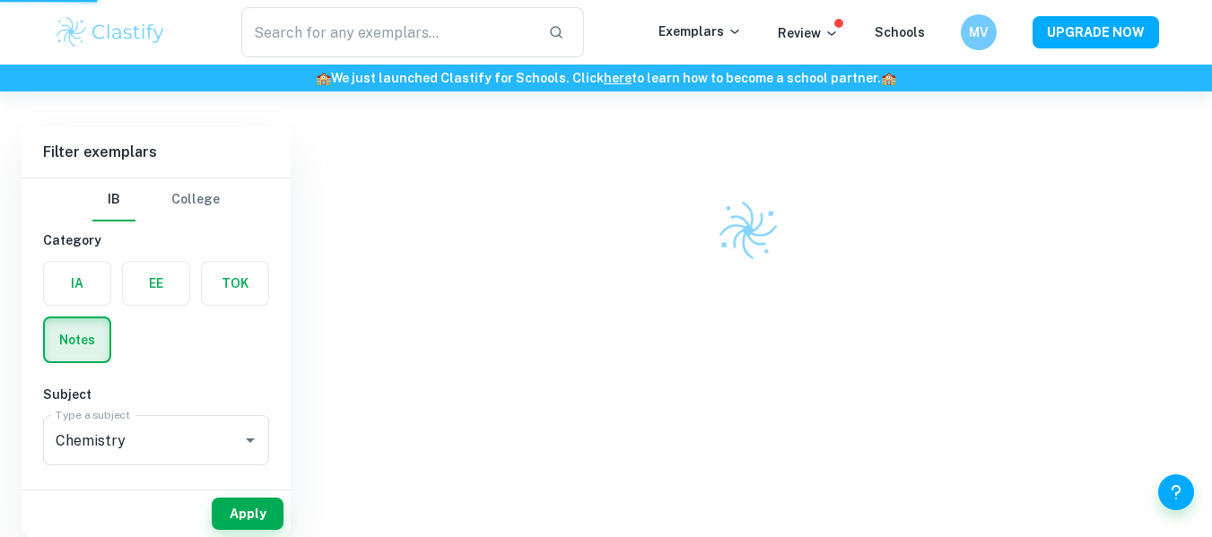
scroll to position [92, 0]
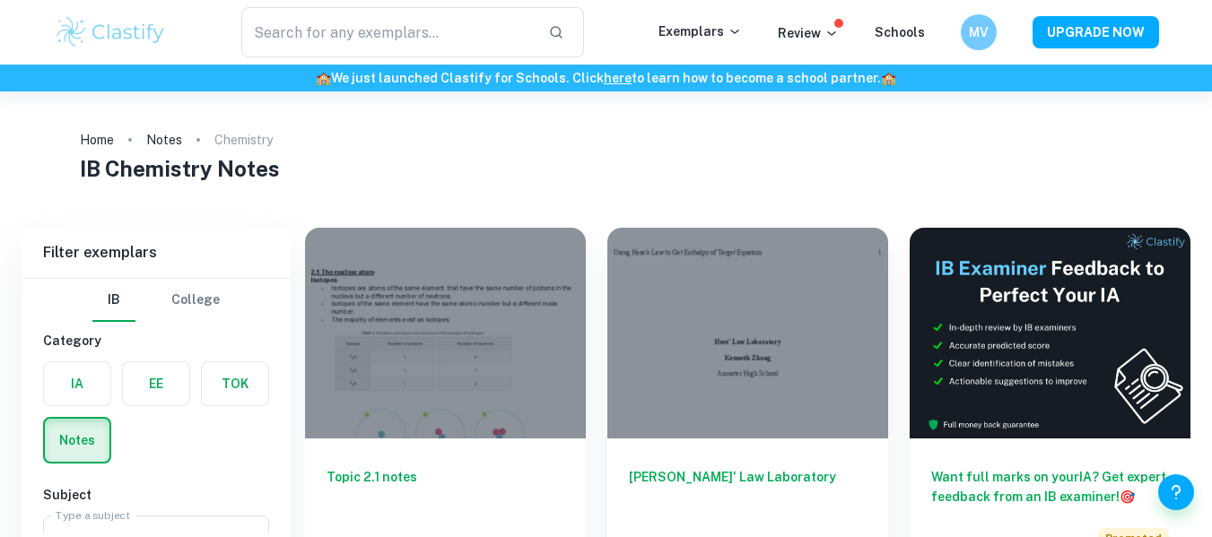
scroll to position [92, 0]
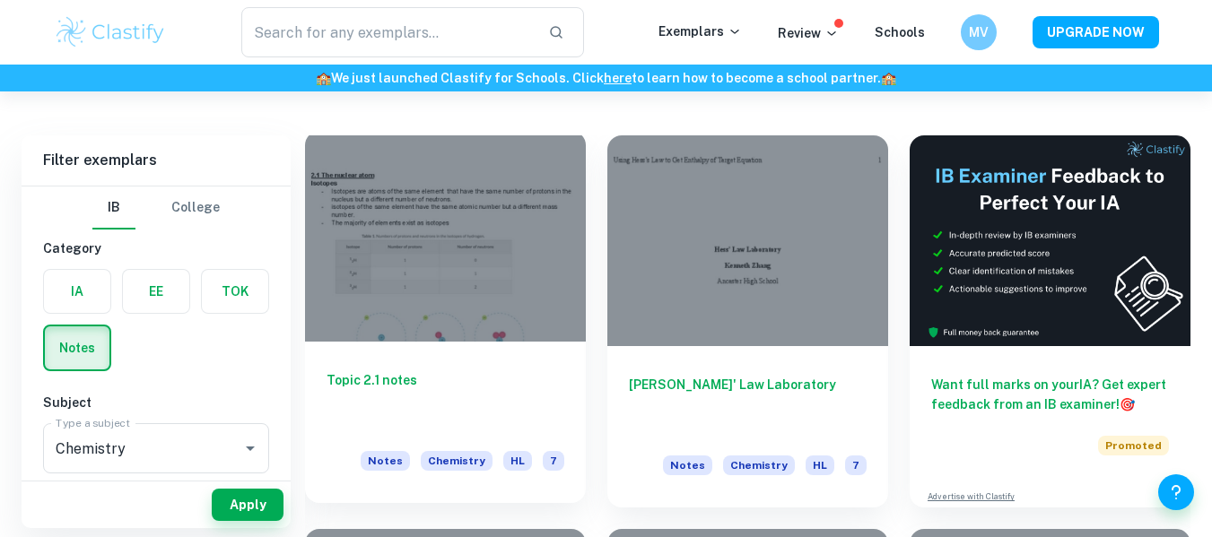
click at [411, 319] on div at bounding box center [445, 236] width 281 height 211
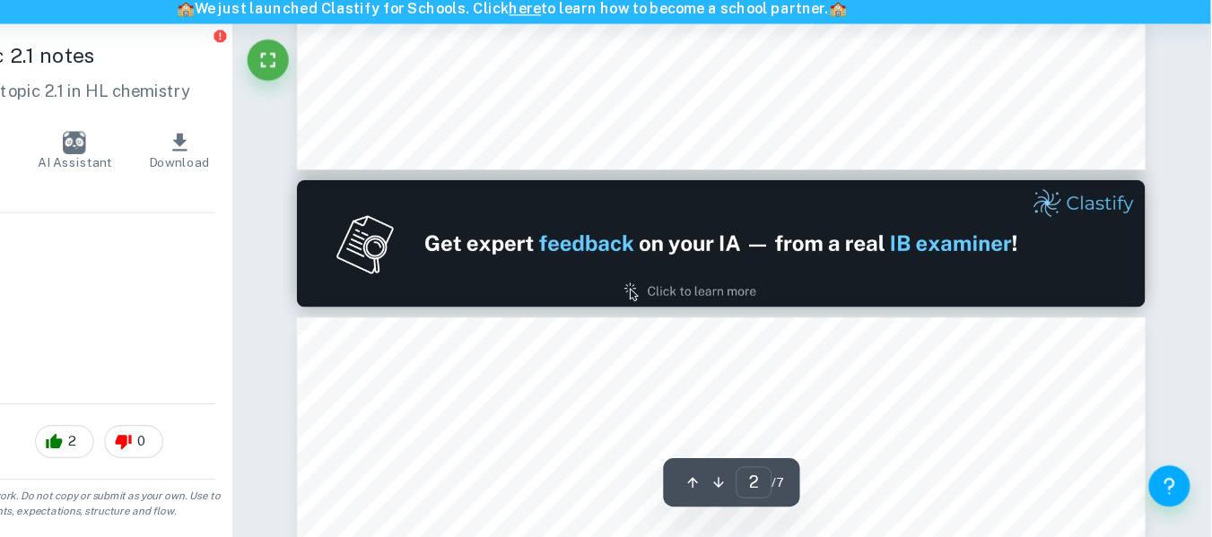
type input "2"
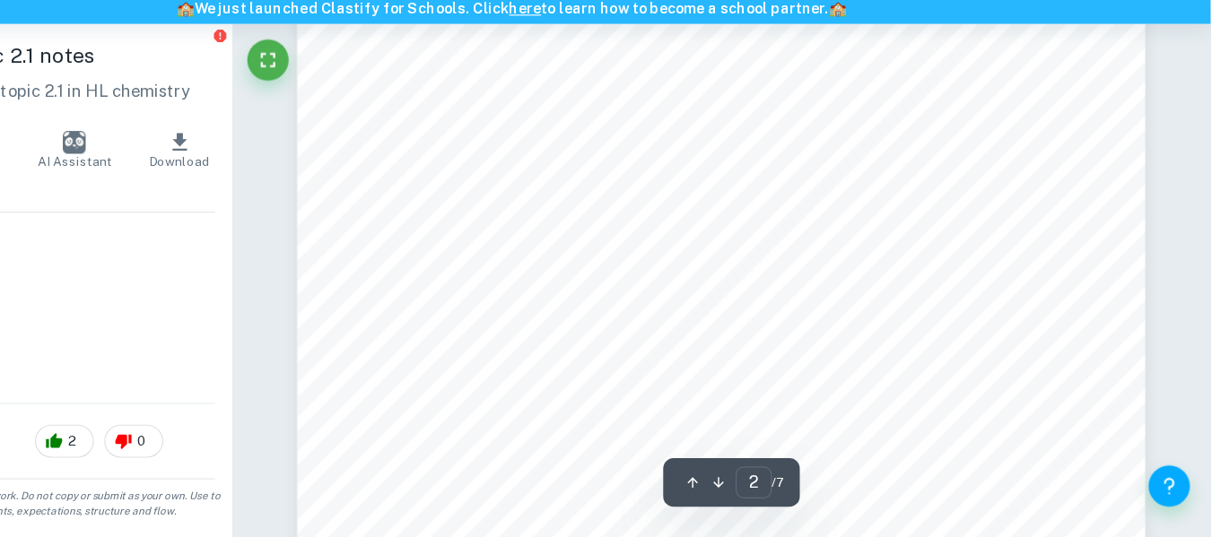
scroll to position [1455, 0]
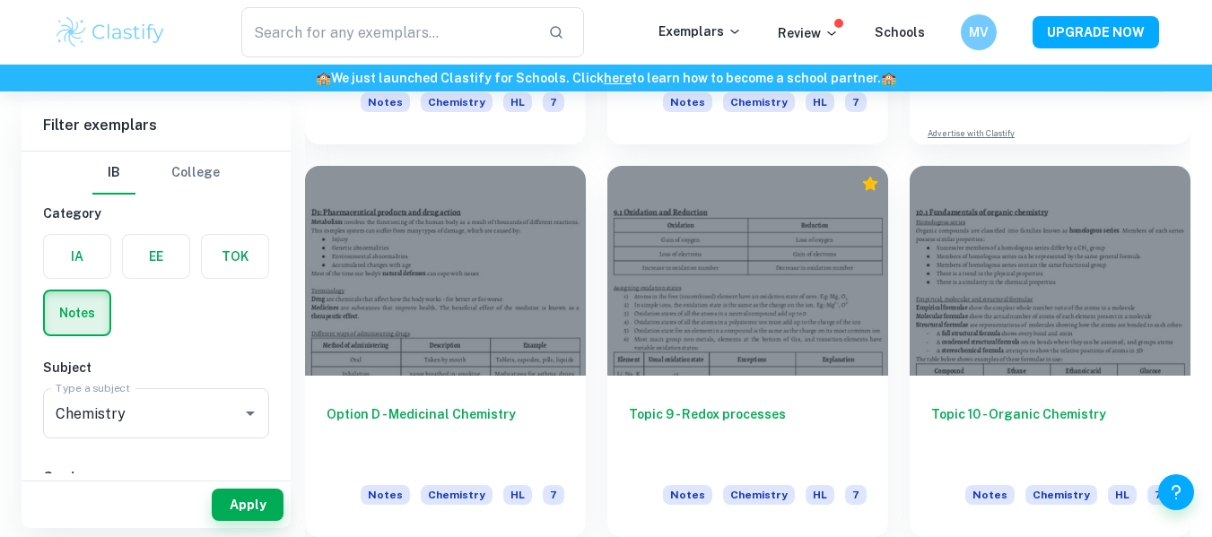
scroll to position [458, 0]
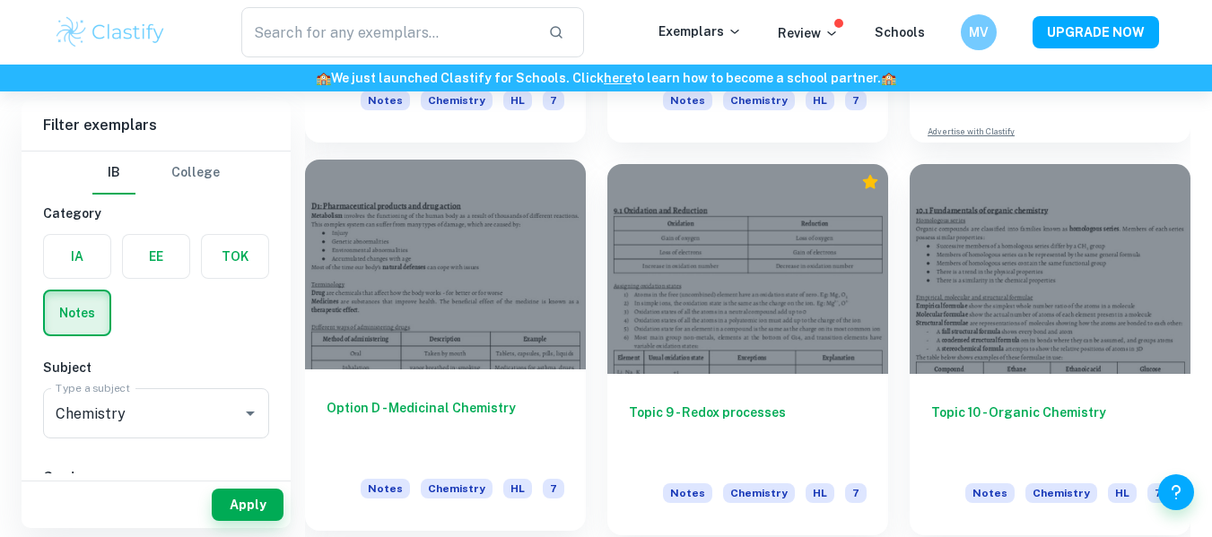
click at [394, 361] on div at bounding box center [445, 265] width 281 height 211
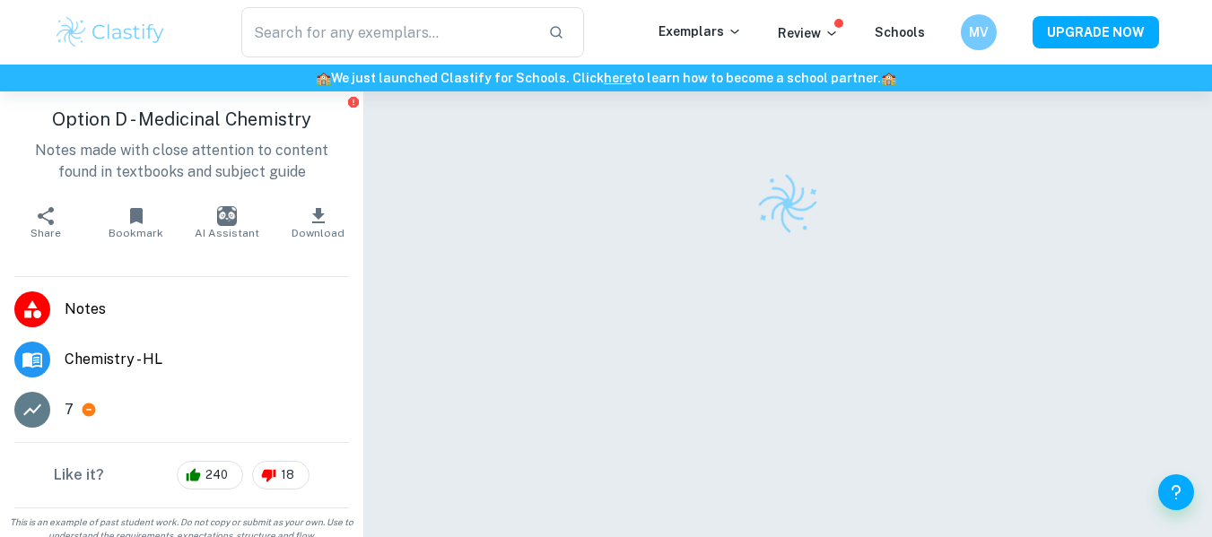
click at [216, 152] on p "Notes made with close attention to content found in textbooks and subject guide" at bounding box center [181, 161] width 335 height 43
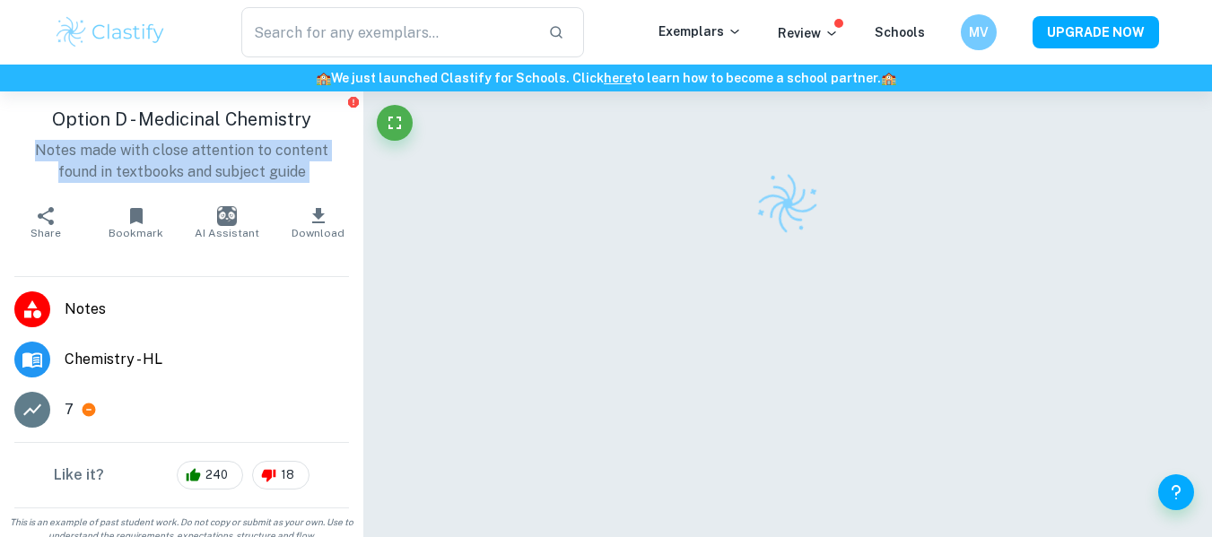
click at [216, 152] on p "Notes made with close attention to content found in textbooks and subject guide" at bounding box center [181, 161] width 335 height 43
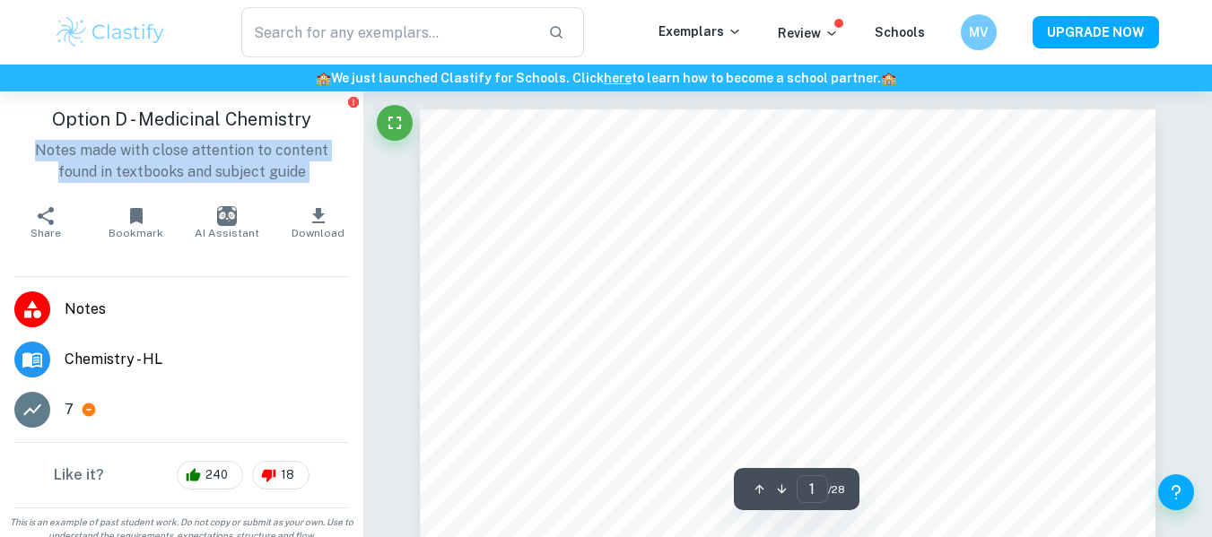
click at [216, 152] on p "Notes made with close attention to content found in textbooks and subject guide" at bounding box center [181, 161] width 335 height 43
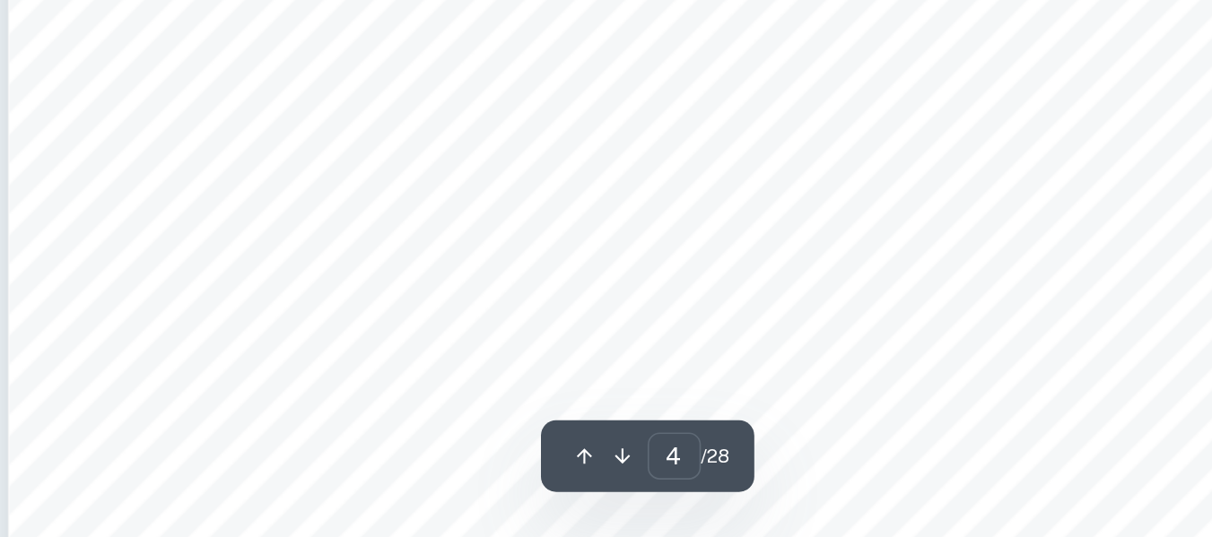
scroll to position [3373, 0]
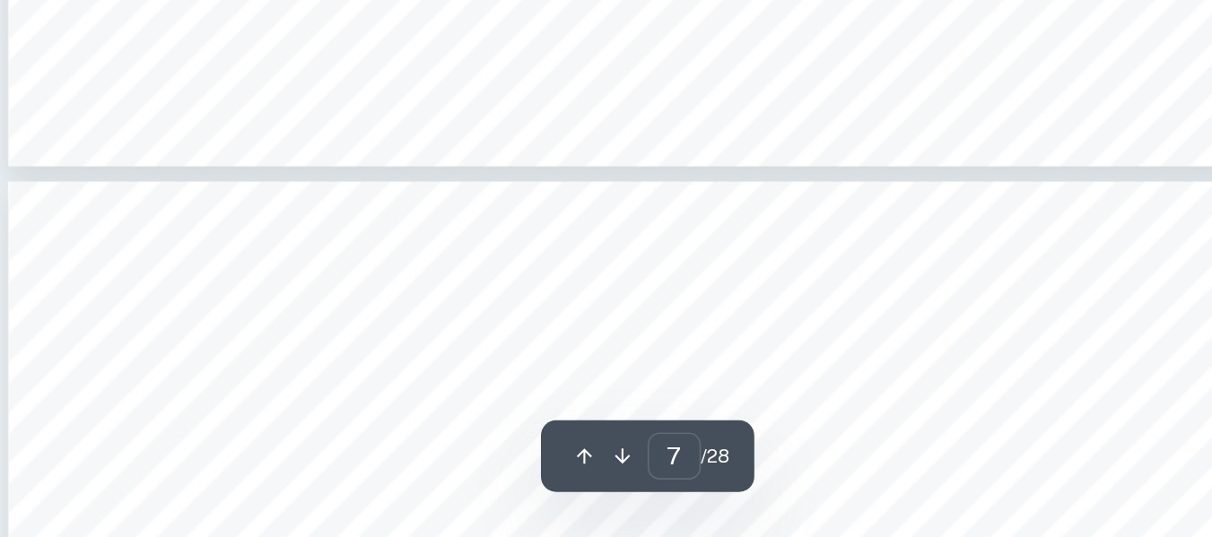
type input "8"
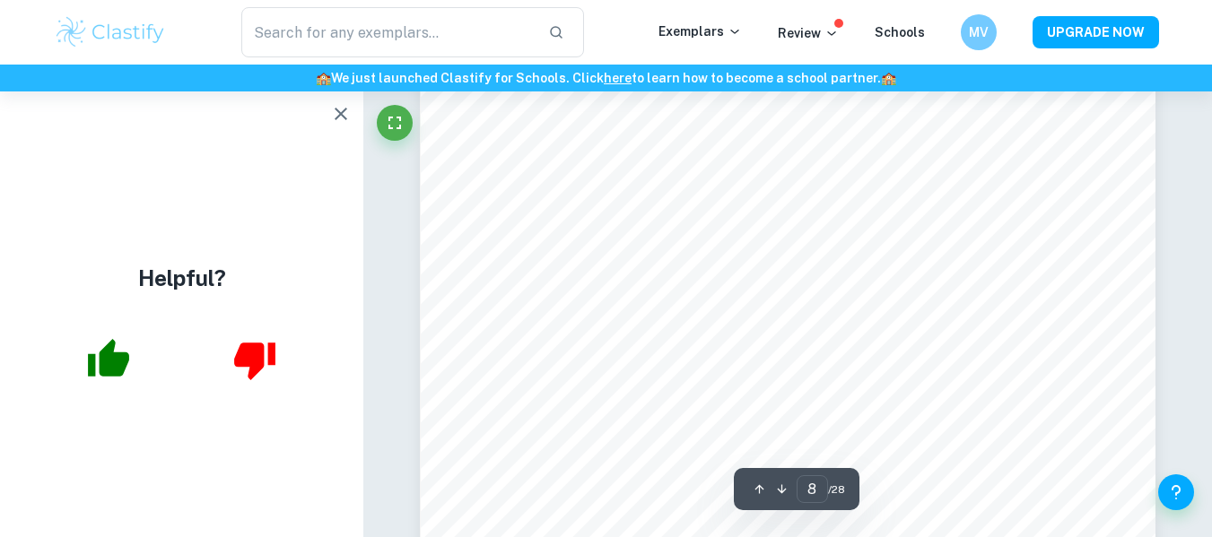
scroll to position [7310, 0]
click at [346, 114] on icon "button" at bounding box center [341, 114] width 22 height 22
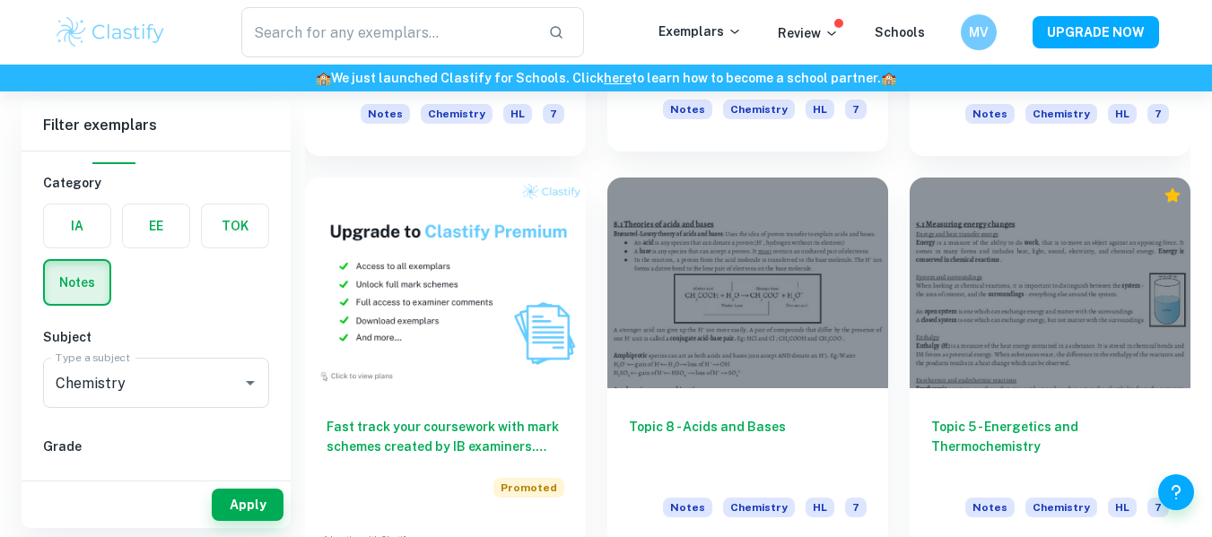
scroll to position [838, 0]
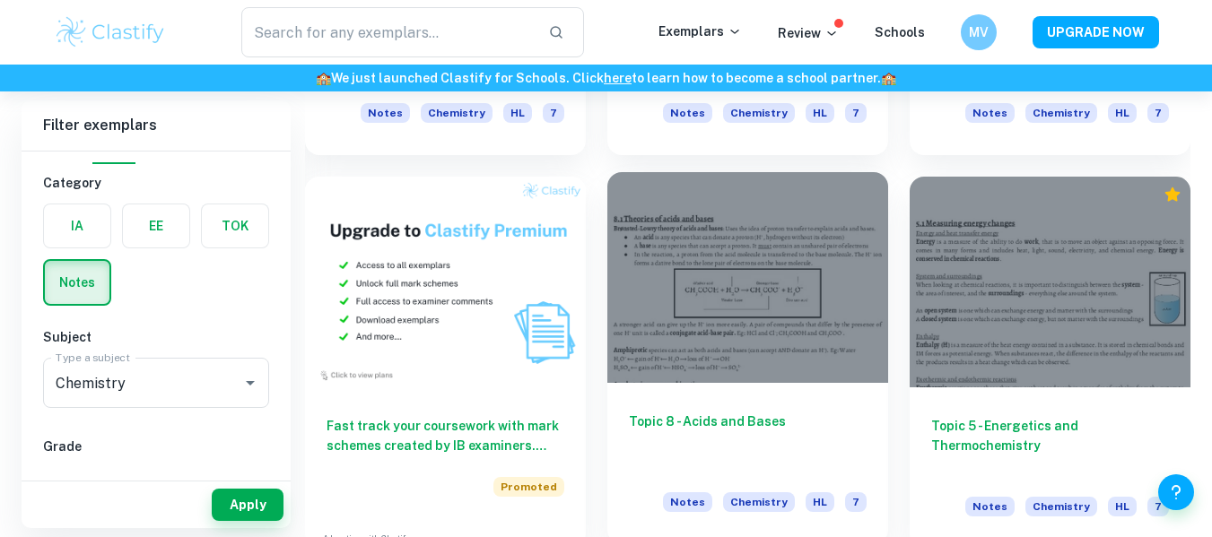
click at [785, 426] on h6 "Topic 8 - Acids and Bases" at bounding box center [748, 441] width 238 height 59
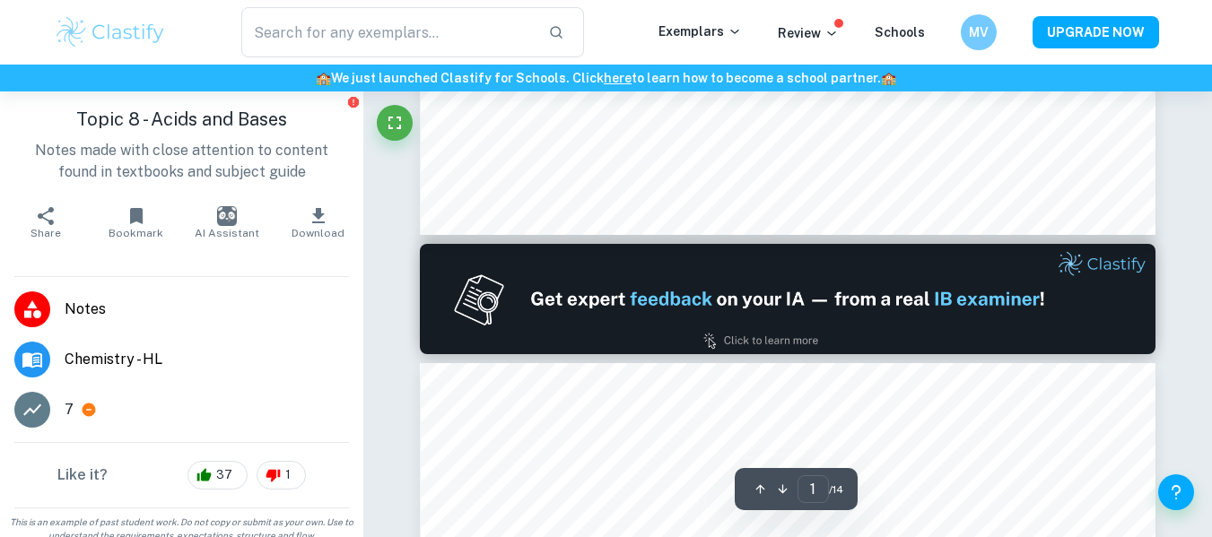
type input "2"
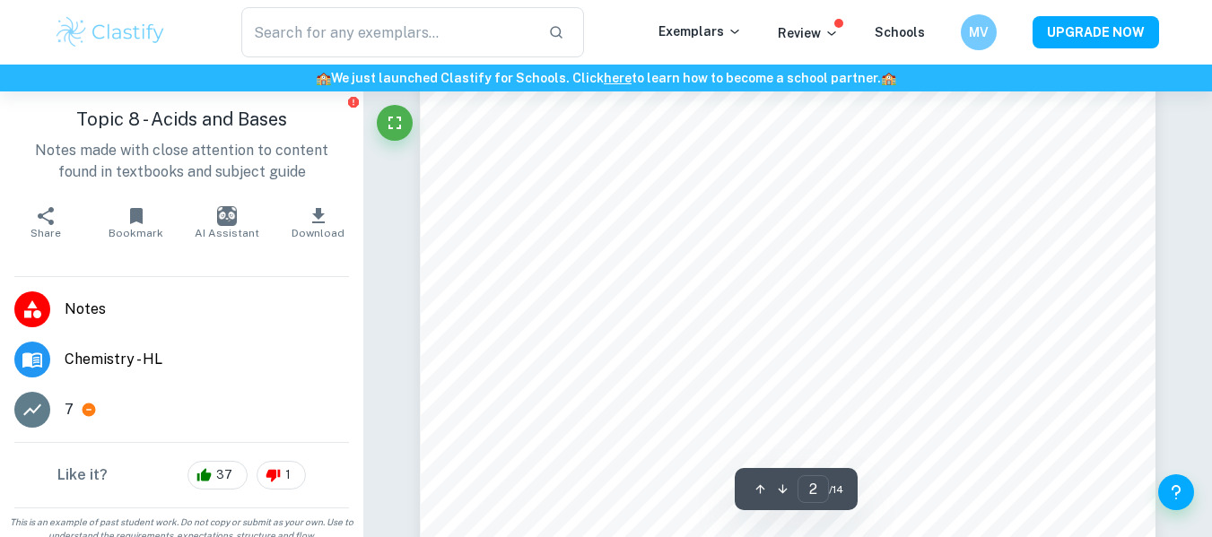
scroll to position [1464, 0]
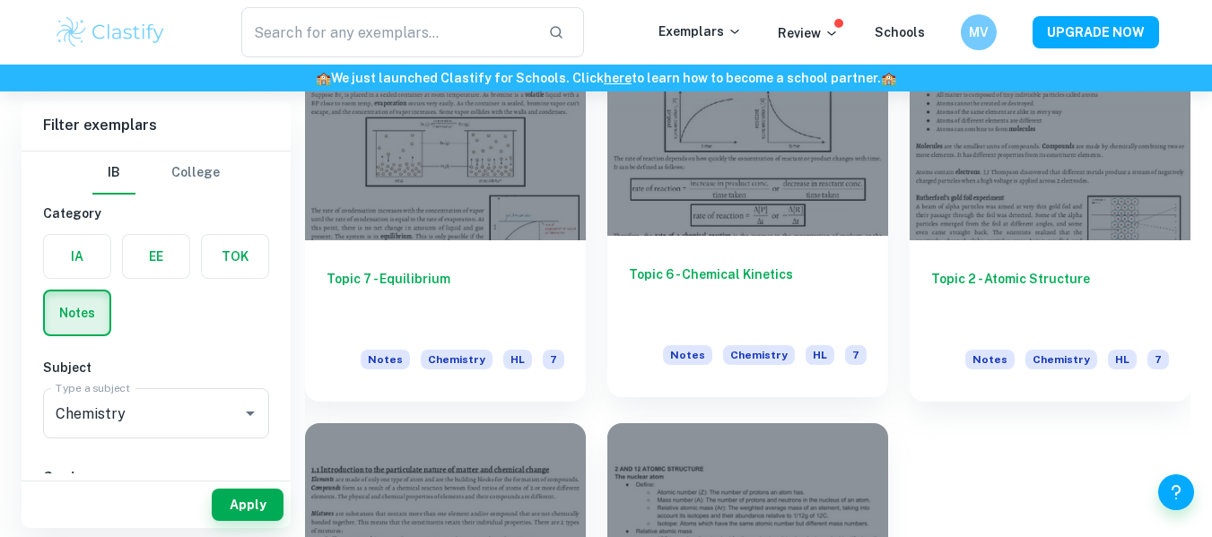
scroll to position [1660, 0]
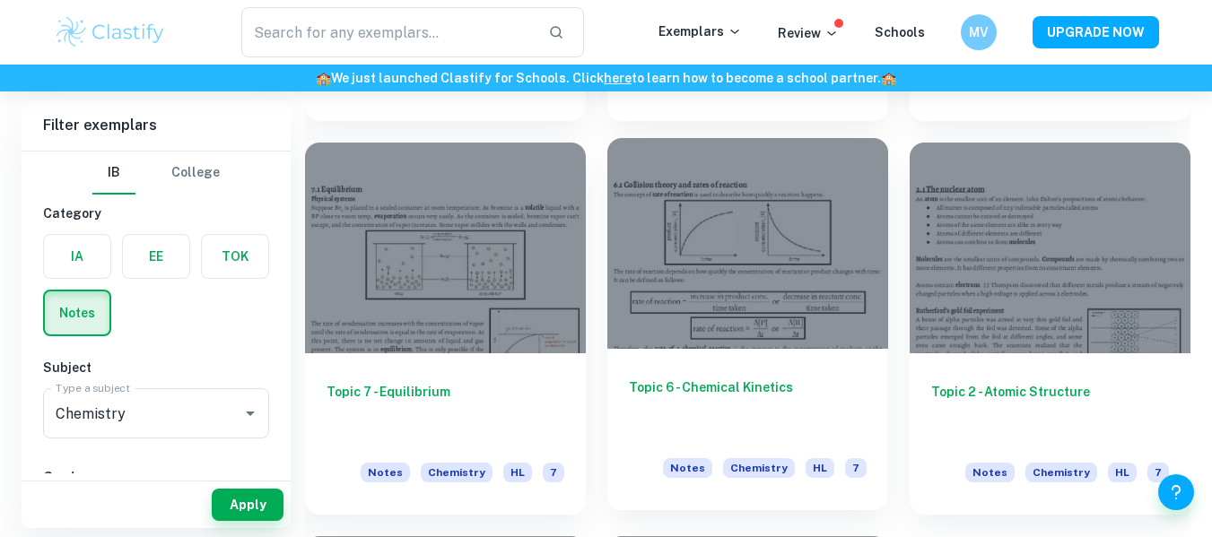
click at [779, 303] on div at bounding box center [747, 243] width 281 height 211
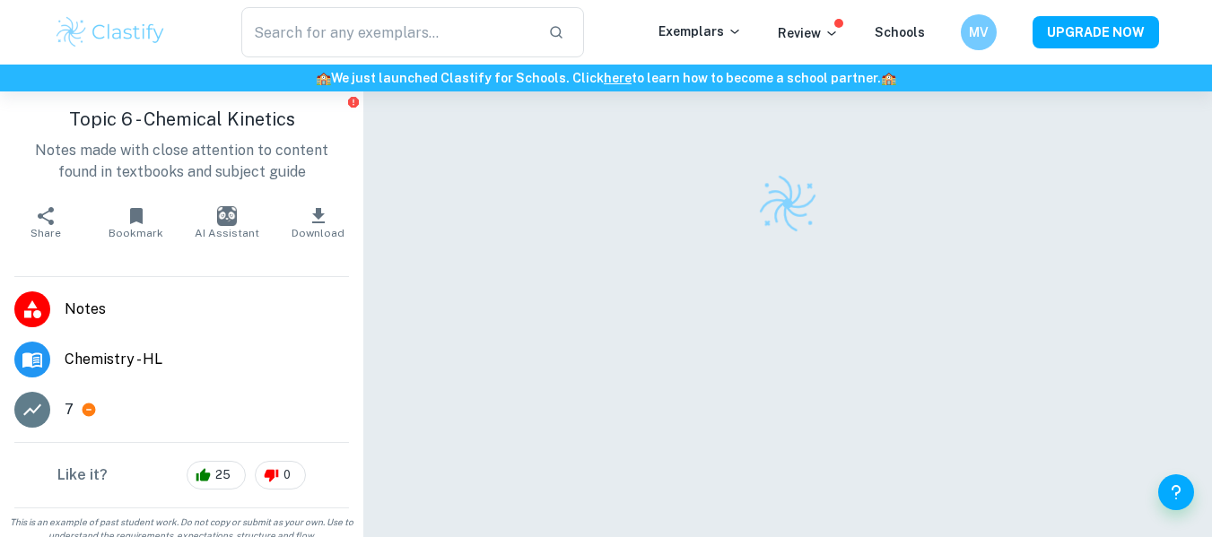
click at [199, 165] on p "Notes made with close attention to content found in textbooks and subject guide" at bounding box center [181, 161] width 335 height 43
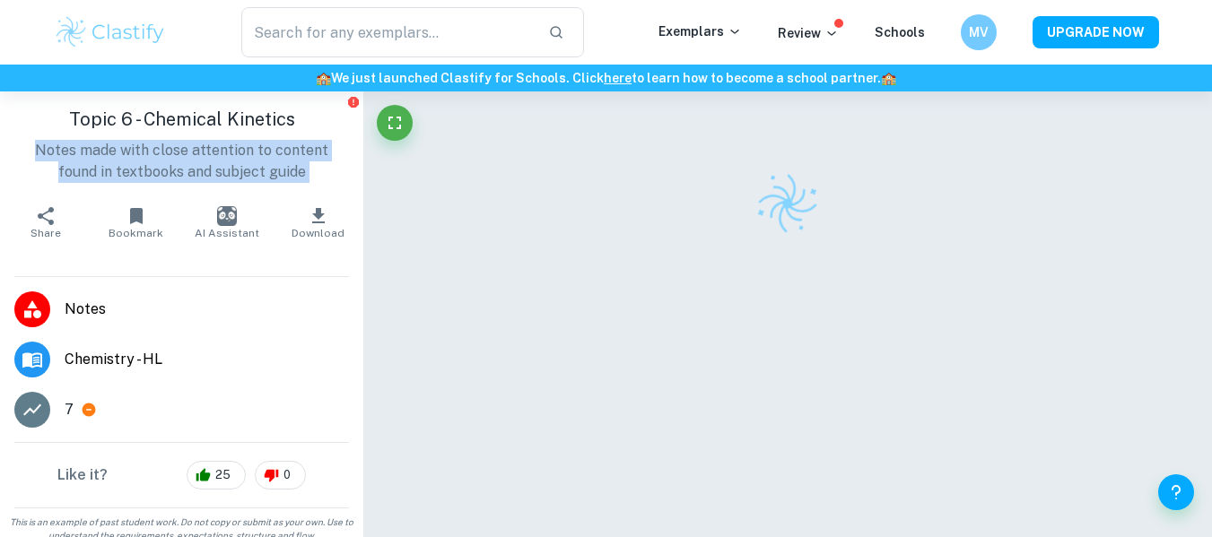
click at [199, 165] on p "Notes made with close attention to content found in textbooks and subject guide" at bounding box center [181, 161] width 335 height 43
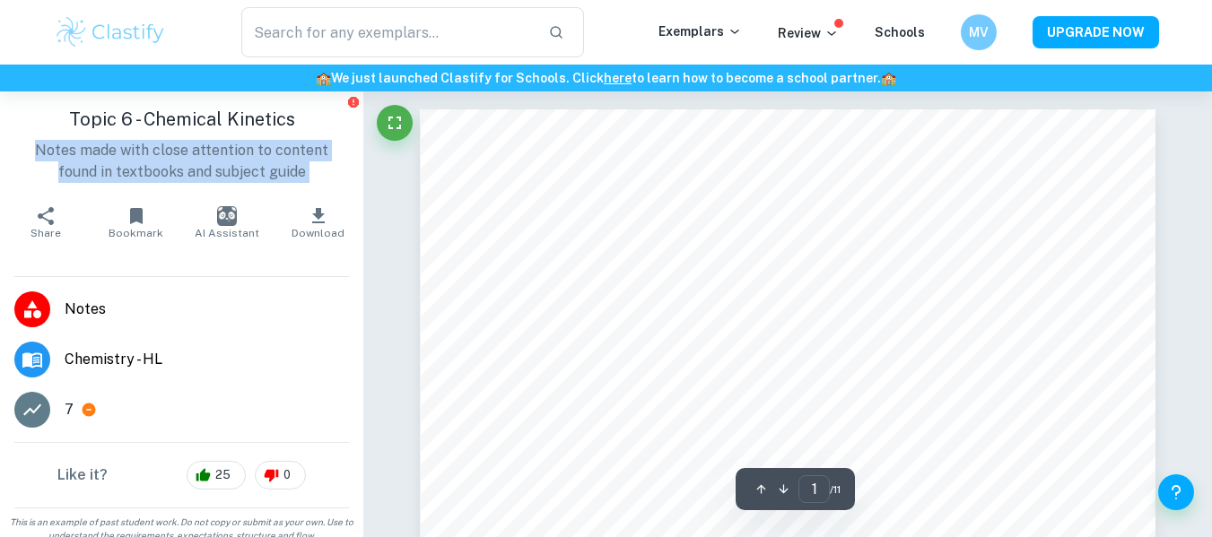
click at [199, 165] on p "Notes made with close attention to content found in textbooks and subject guide" at bounding box center [181, 161] width 335 height 43
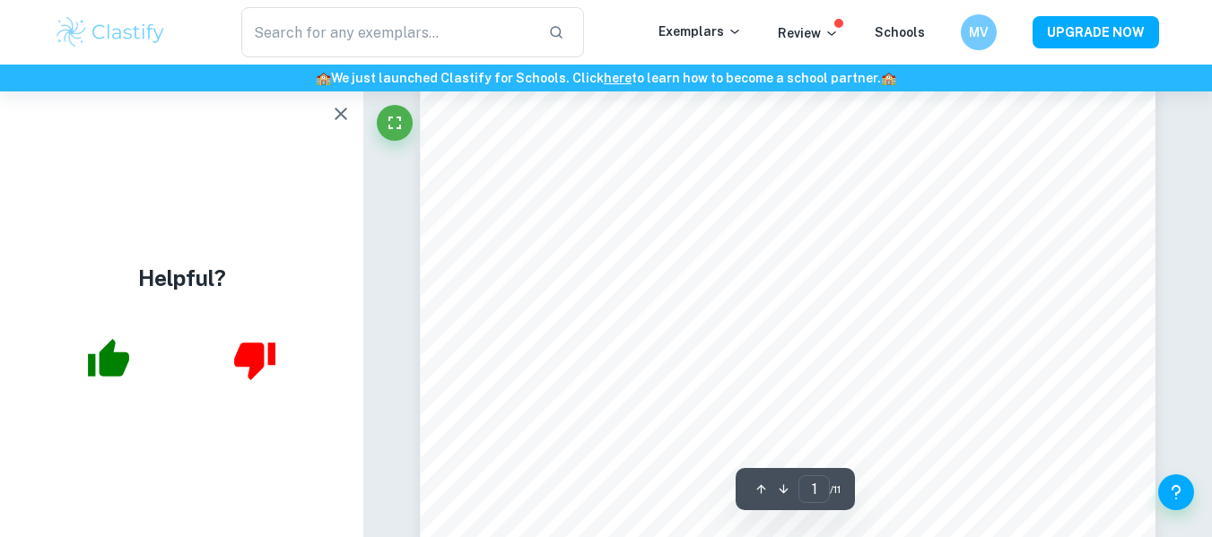
scroll to position [833, 0]
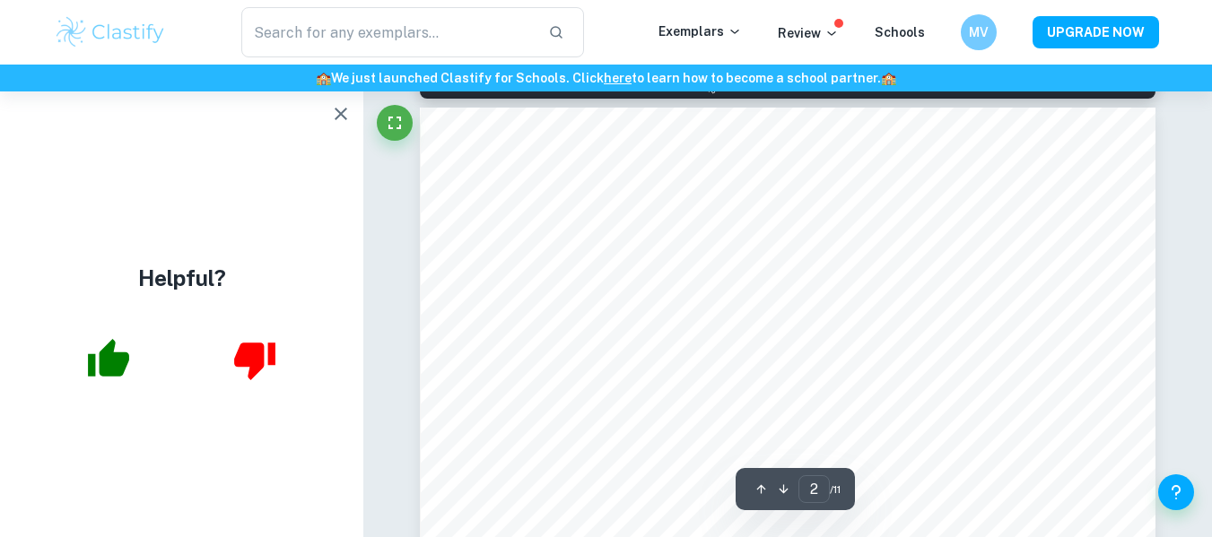
type input "1"
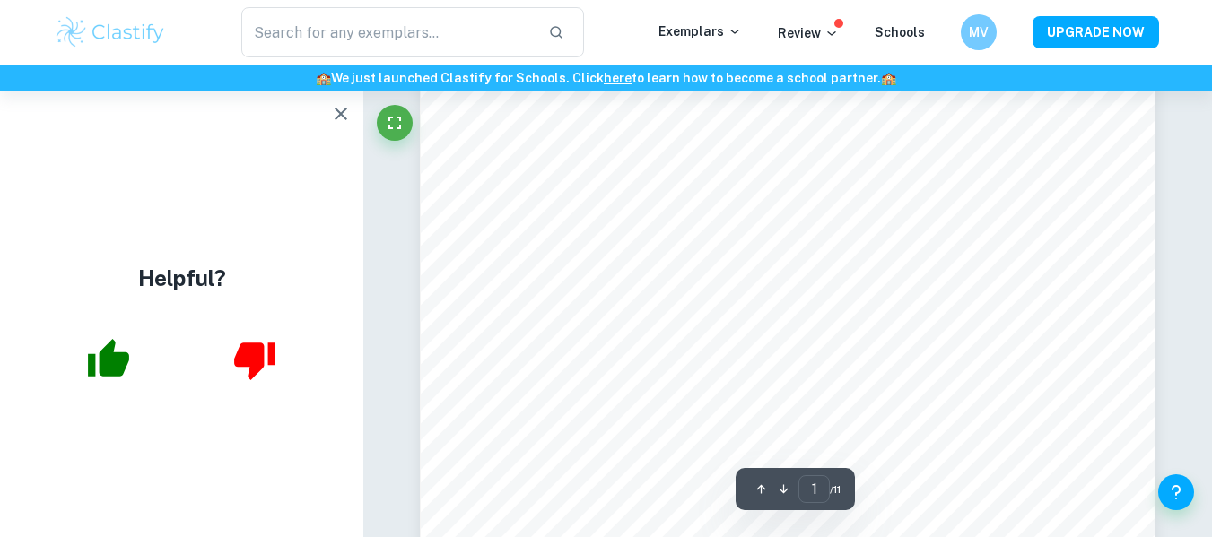
scroll to position [0, 0]
